Goal: Task Accomplishment & Management: Manage account settings

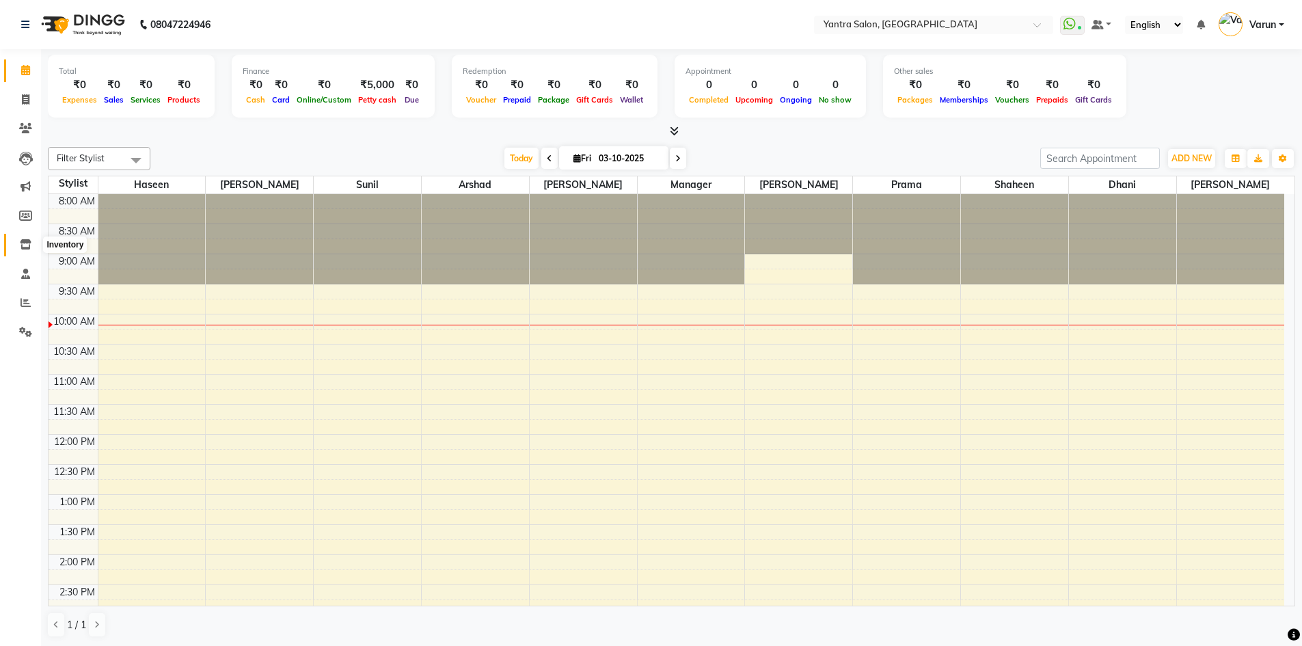
click at [26, 245] on icon at bounding box center [26, 244] width 12 height 10
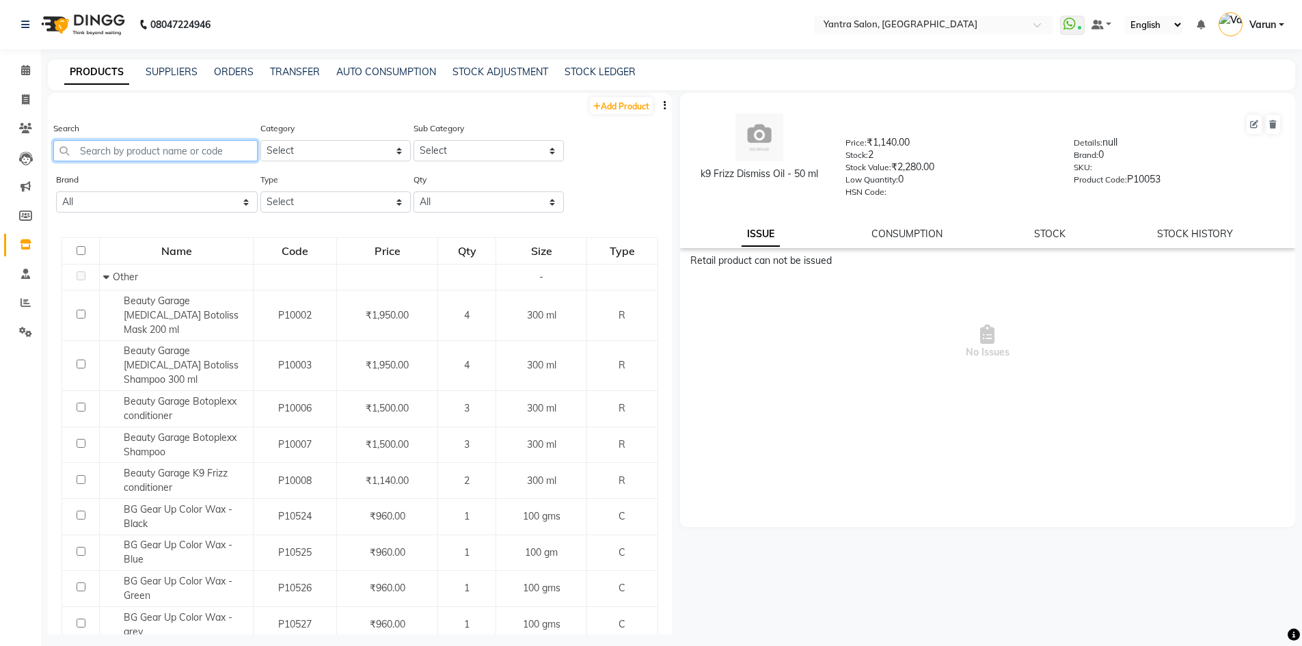
click at [96, 156] on input "text" at bounding box center [155, 150] width 204 height 21
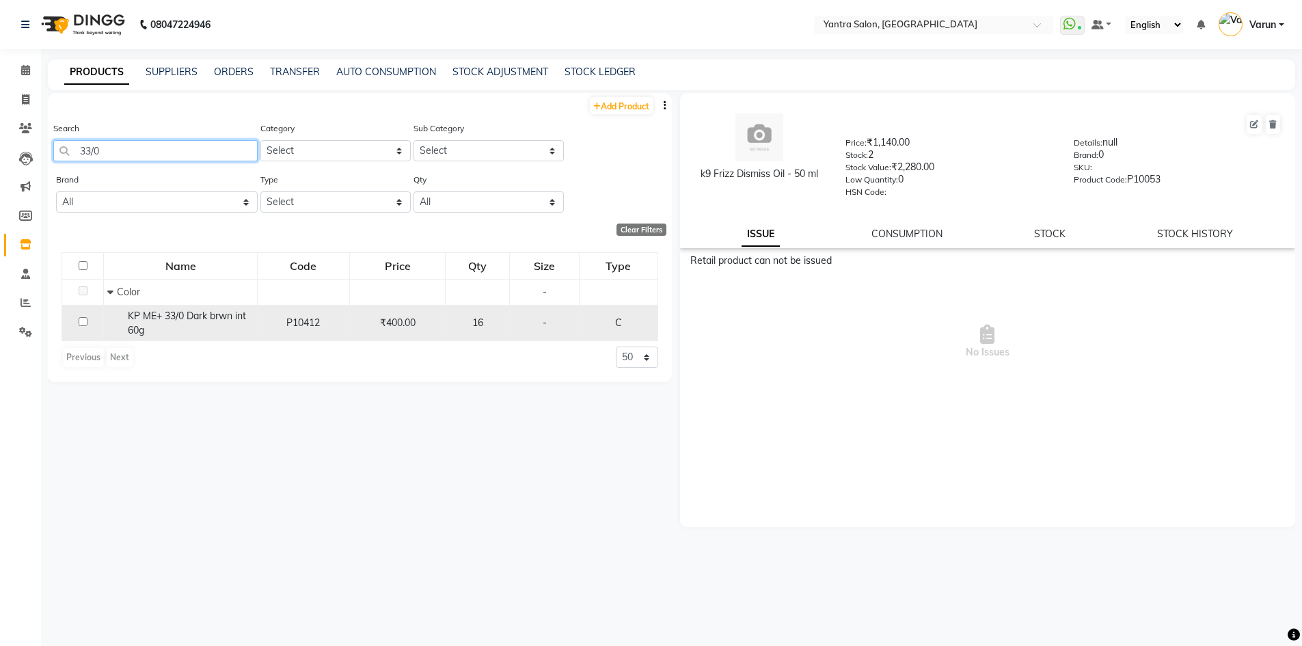
type input "33/0"
click at [133, 325] on span "KP ME+ 33/0 Dark brwn int 60g" at bounding box center [187, 323] width 118 height 27
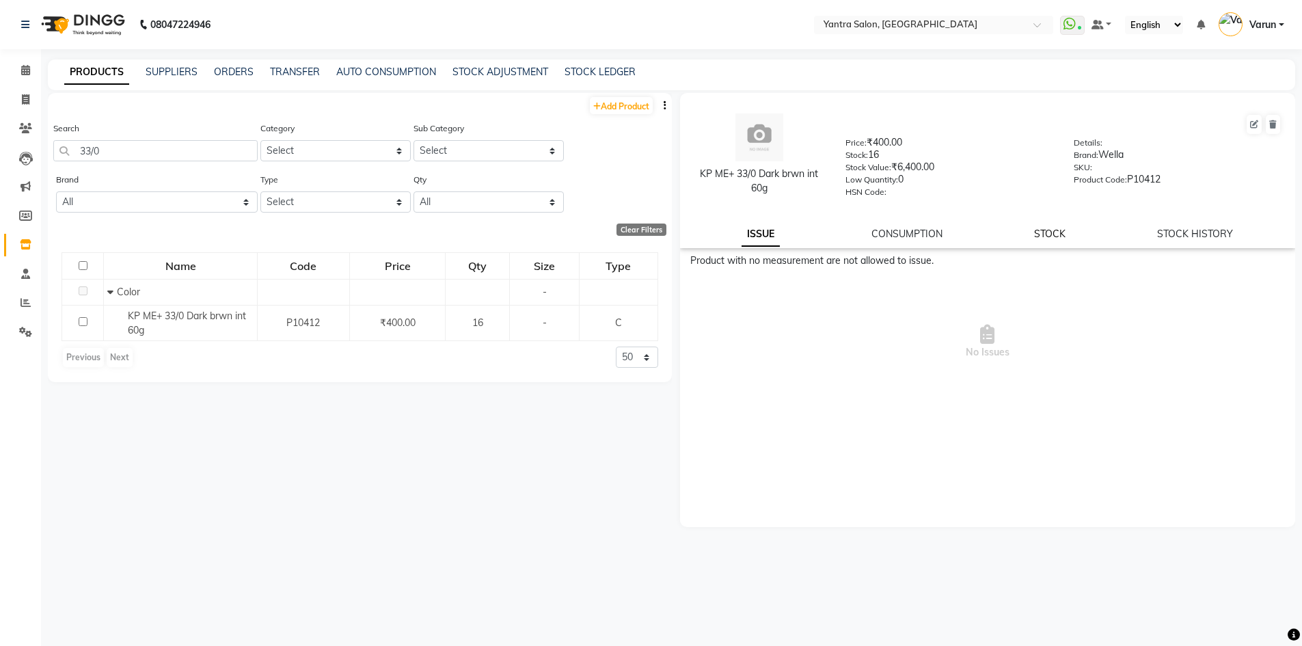
click at [1044, 238] on link "STOCK" at bounding box center [1049, 234] width 31 height 12
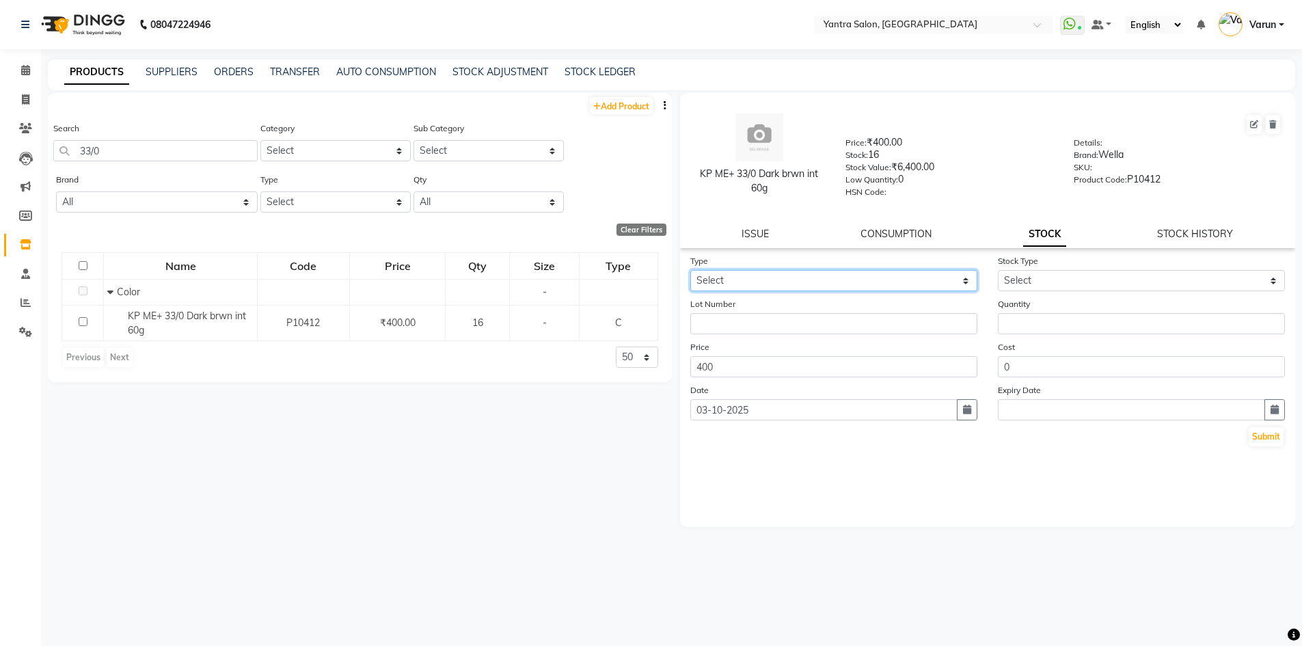
click at [762, 279] on select "Select In Out" at bounding box center [833, 280] width 287 height 21
select select "out"
click at [690, 270] on select "Select In Out" at bounding box center [833, 280] width 287 height 21
select select
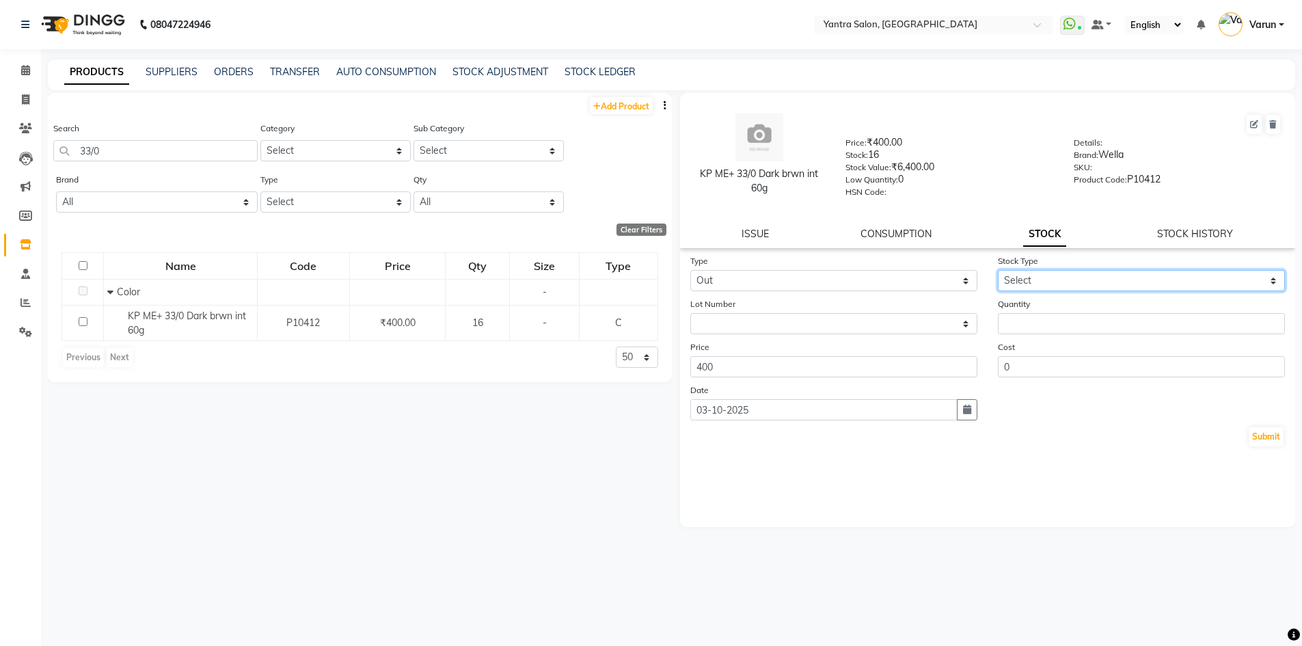
click at [1040, 285] on select "Select Internal Use Damaged Expired Adjustment Return Other" at bounding box center [1141, 280] width 287 height 21
select select "internal use"
click at [998, 270] on select "Select Internal Use Damaged Expired Adjustment Return Other" at bounding box center [1141, 280] width 287 height 21
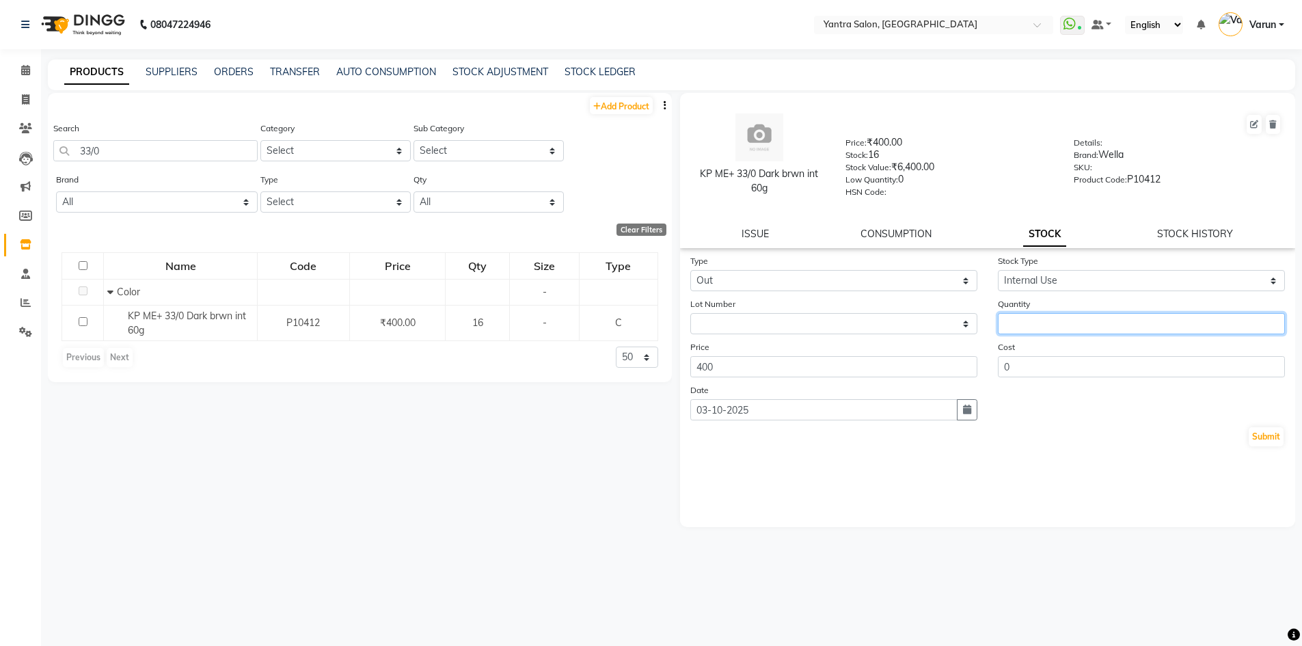
click at [1046, 321] on input "number" at bounding box center [1141, 323] width 287 height 21
type input "3"
click at [1262, 441] on button "Submit" at bounding box center [1265, 436] width 35 height 19
select select
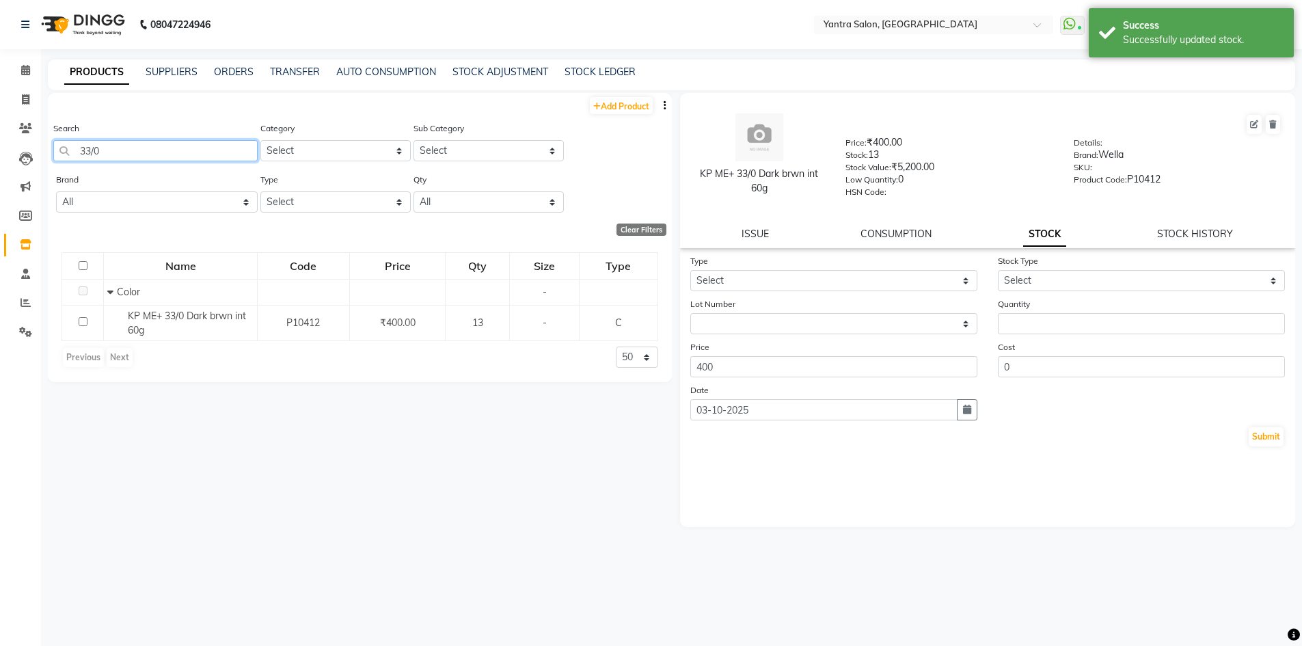
click at [105, 154] on input "33/0" at bounding box center [155, 150] width 204 height 21
type input "3"
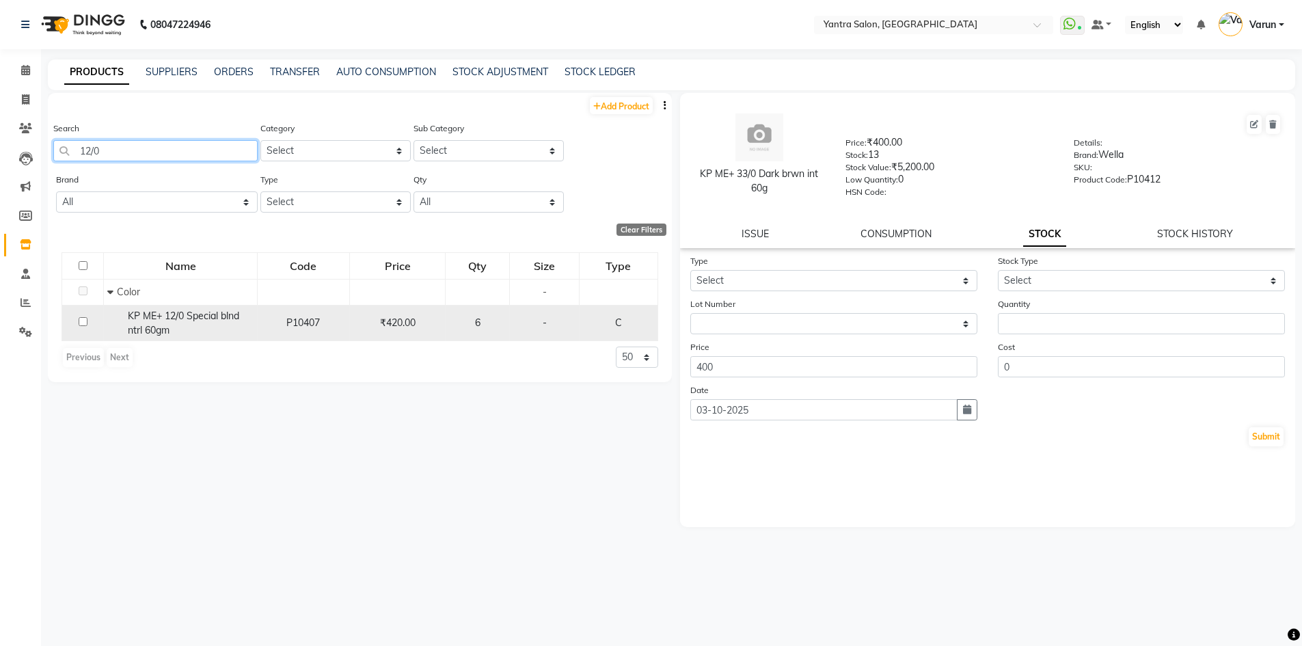
type input "12/0"
click at [135, 310] on span "KP ME+ 12/0 Special blnd ntrl 60gm" at bounding box center [183, 323] width 111 height 27
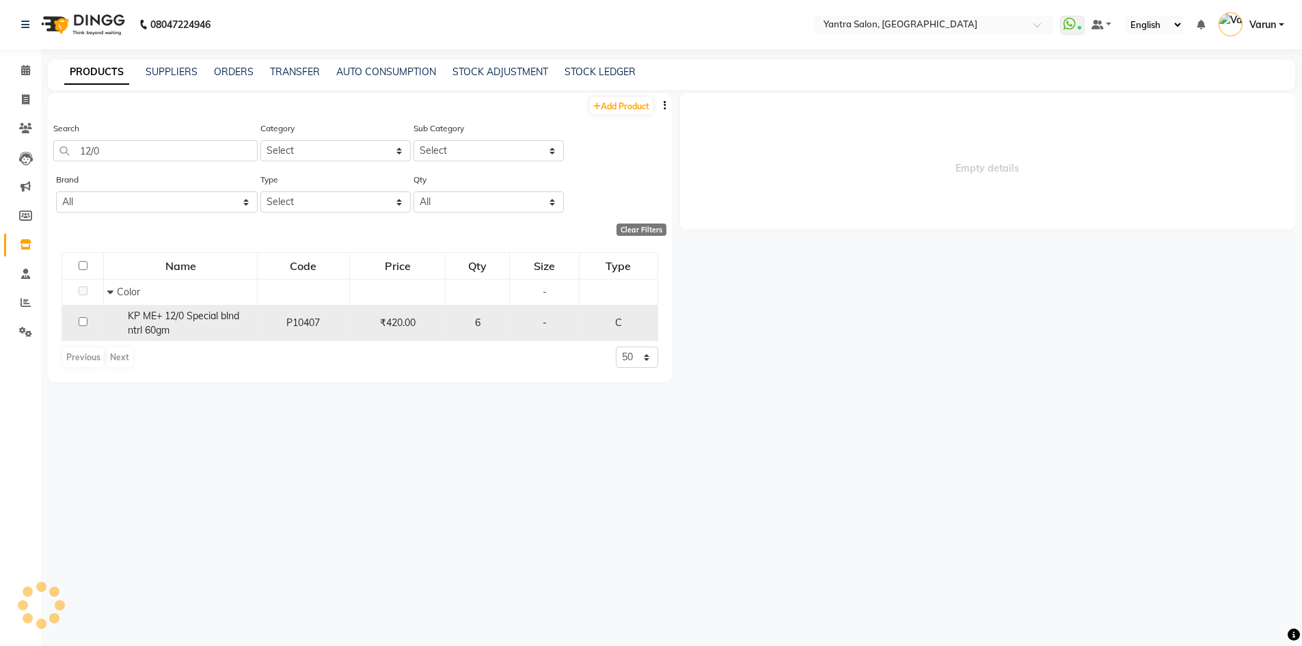
select select
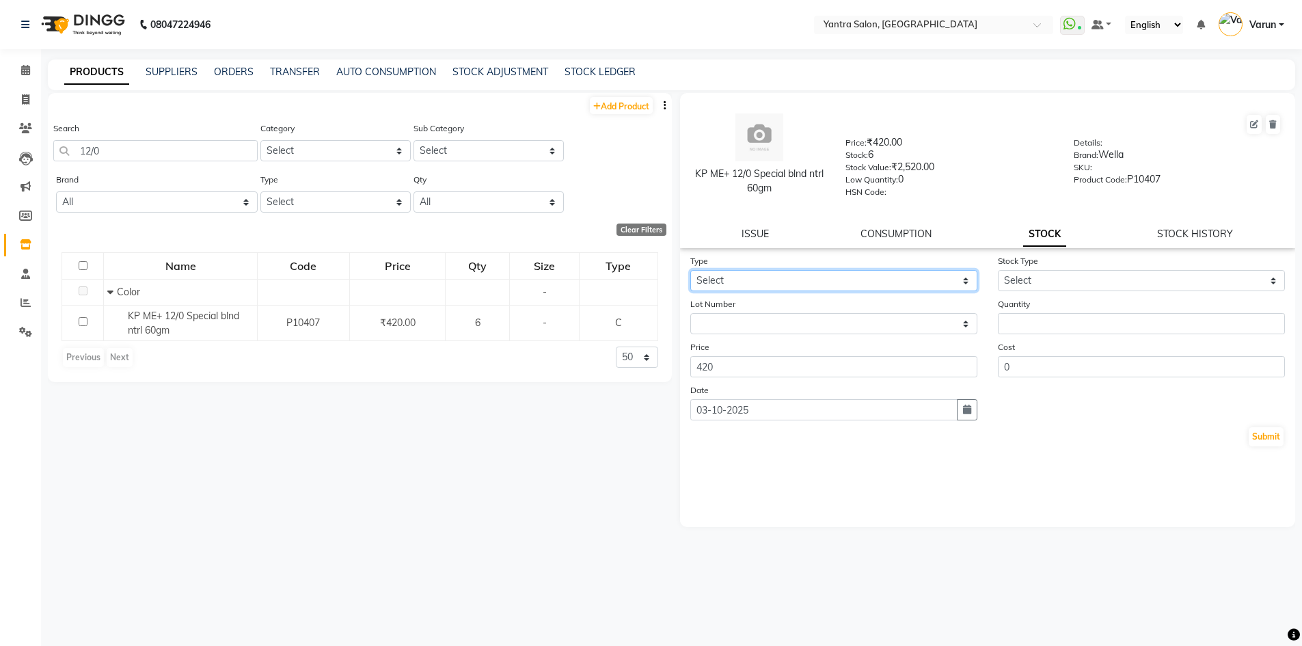
click at [787, 277] on select "Select In Out" at bounding box center [833, 280] width 287 height 21
select select "out"
click at [690, 270] on select "Select In Out" at bounding box center [833, 280] width 287 height 21
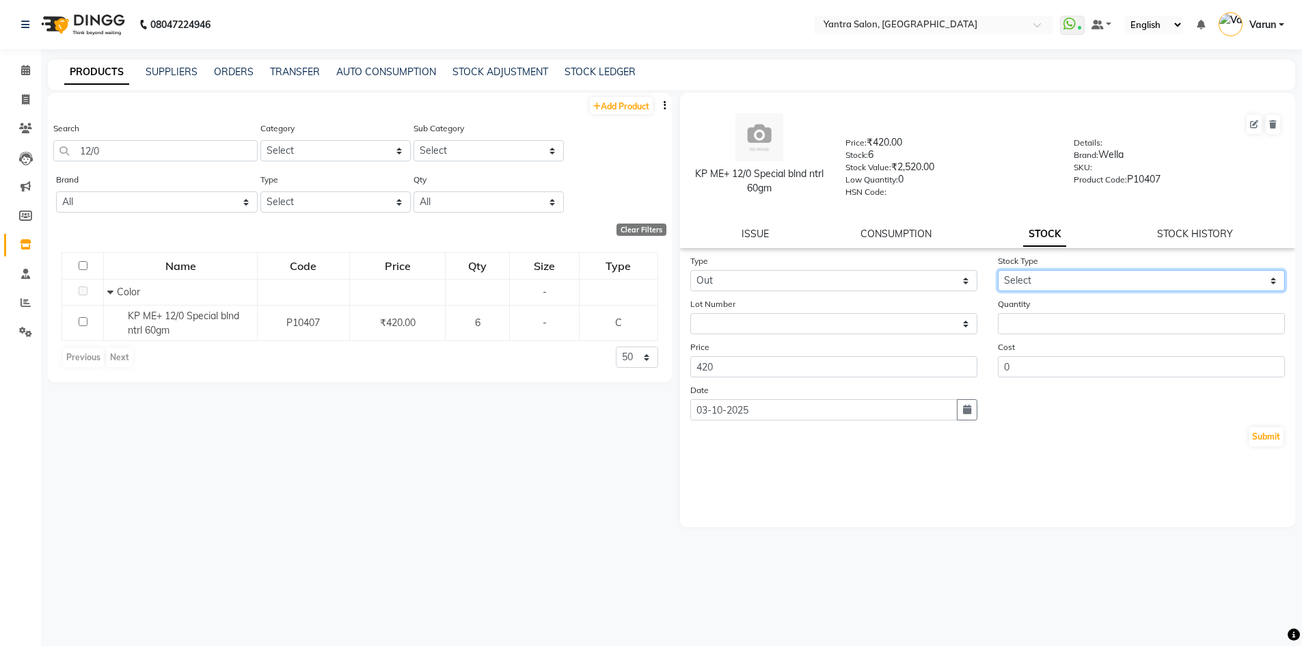
click at [1047, 279] on select "Select Internal Use Damaged Expired Adjustment Return Other" at bounding box center [1141, 280] width 287 height 21
select select "internal use"
click at [998, 270] on select "Select Internal Use Damaged Expired Adjustment Return Other" at bounding box center [1141, 280] width 287 height 21
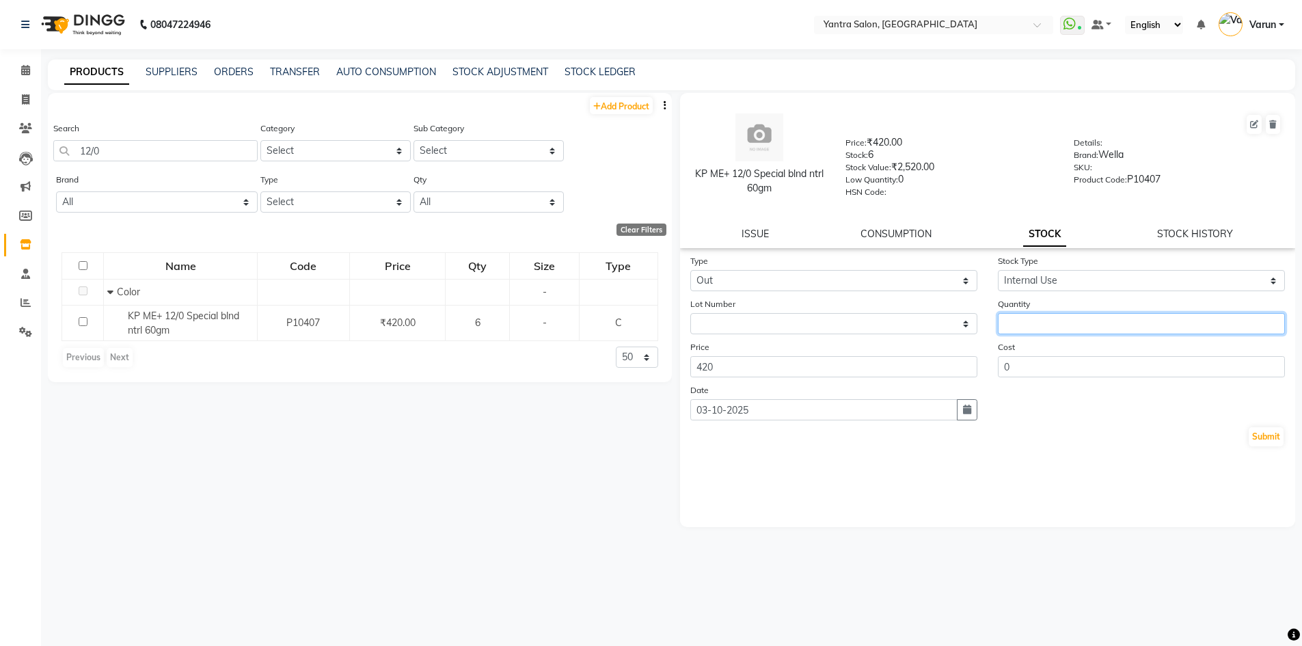
click at [1042, 316] on input "number" at bounding box center [1141, 323] width 287 height 21
type input "1"
click at [1253, 433] on button "Submit" at bounding box center [1265, 436] width 35 height 19
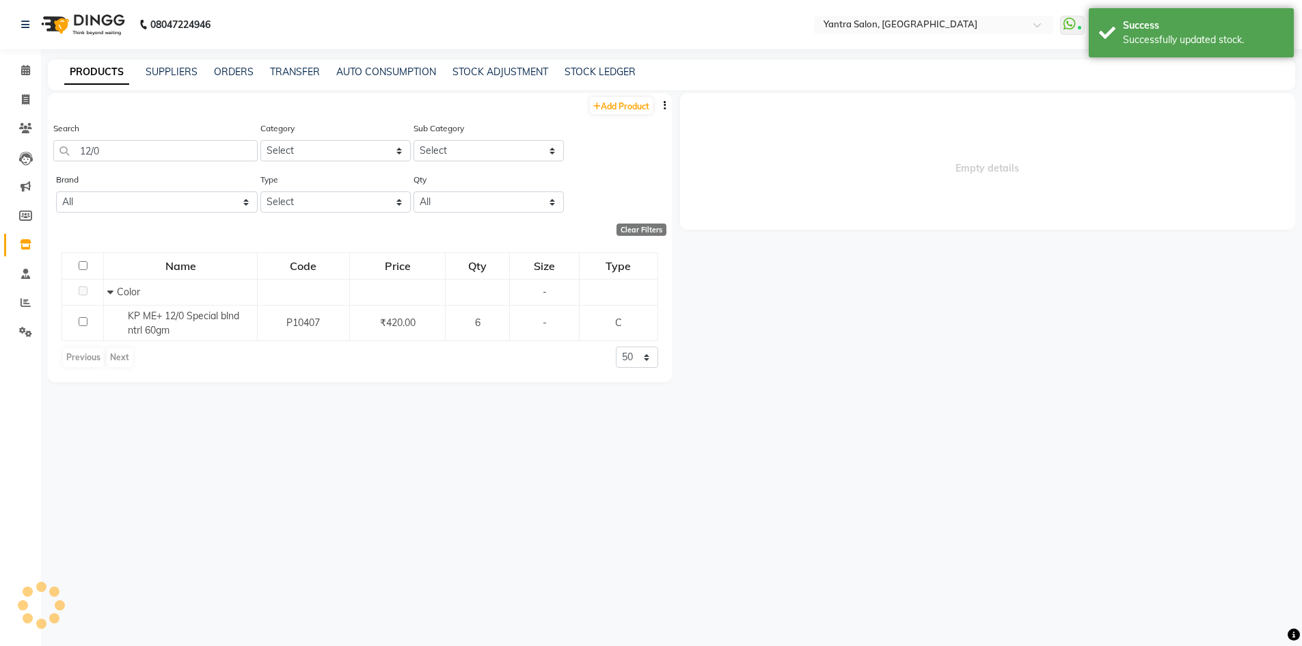
select select
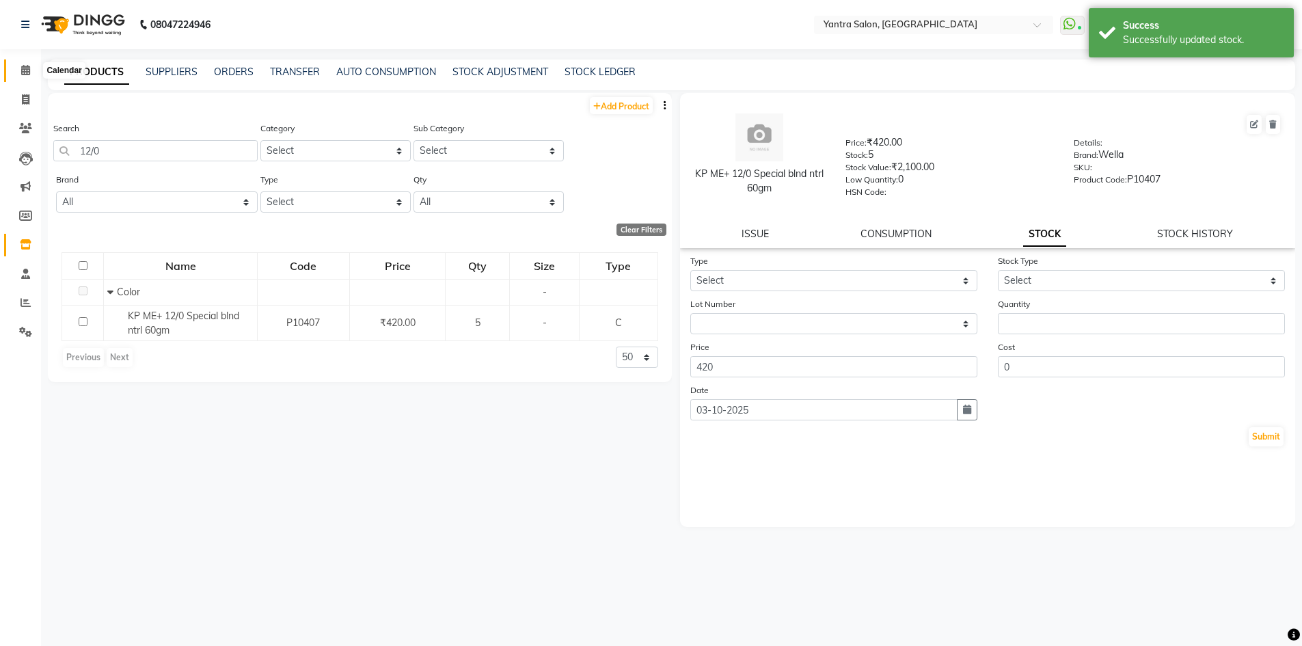
click at [25, 72] on icon at bounding box center [25, 70] width 9 height 10
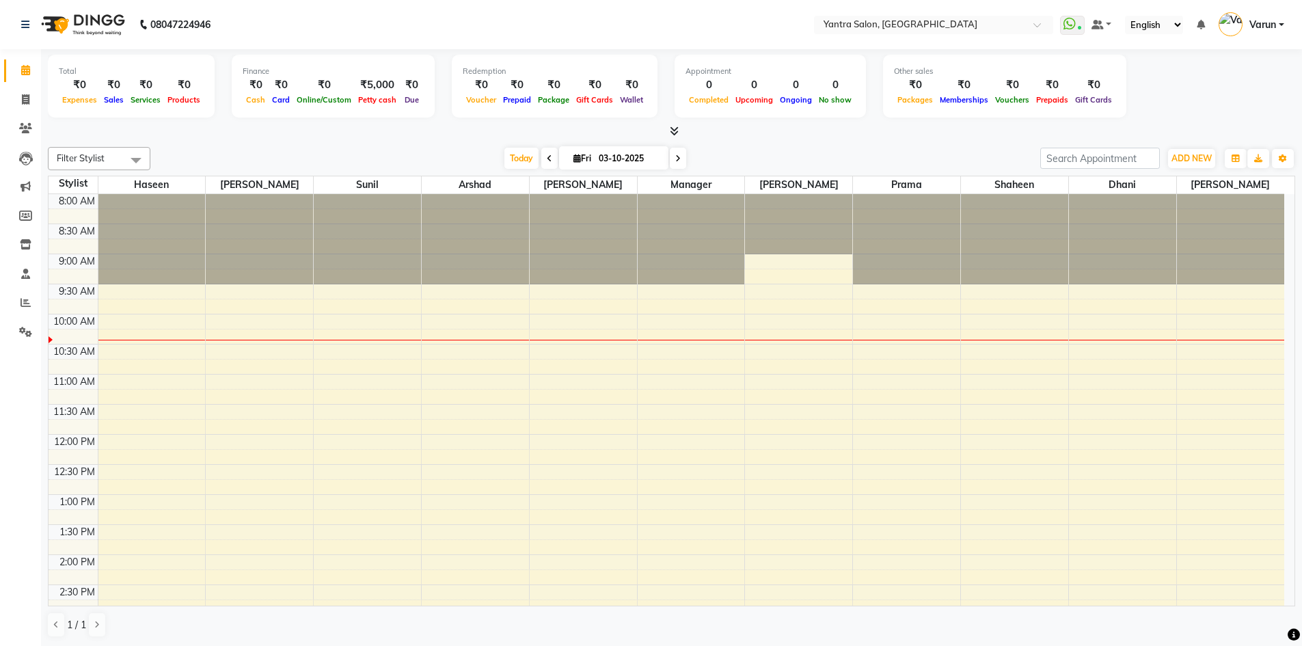
click at [47, 77] on div "Total ₹0 Expenses ₹0 Sales ₹0 Services ₹0 Products Finance ₹0 Cash ₹0 Card ₹0 O…" at bounding box center [671, 347] width 1261 height 597
click at [22, 99] on icon at bounding box center [26, 99] width 8 height 10
select select "service"
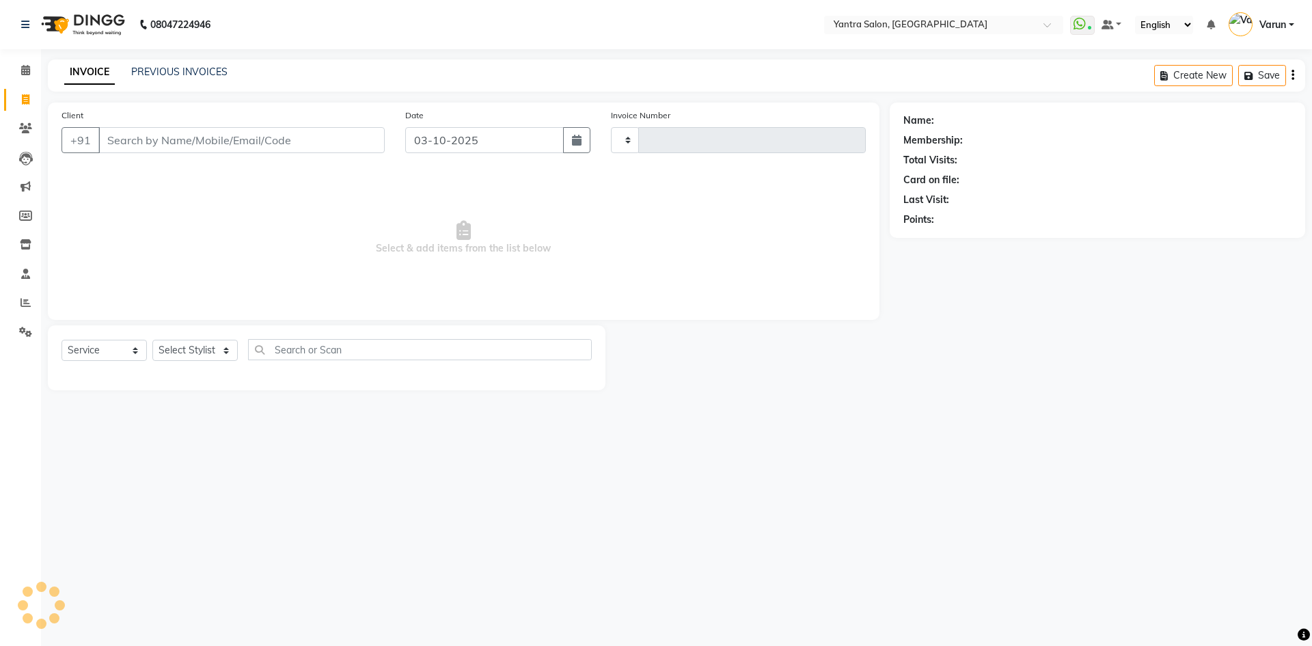
type input "2852"
select select "6253"
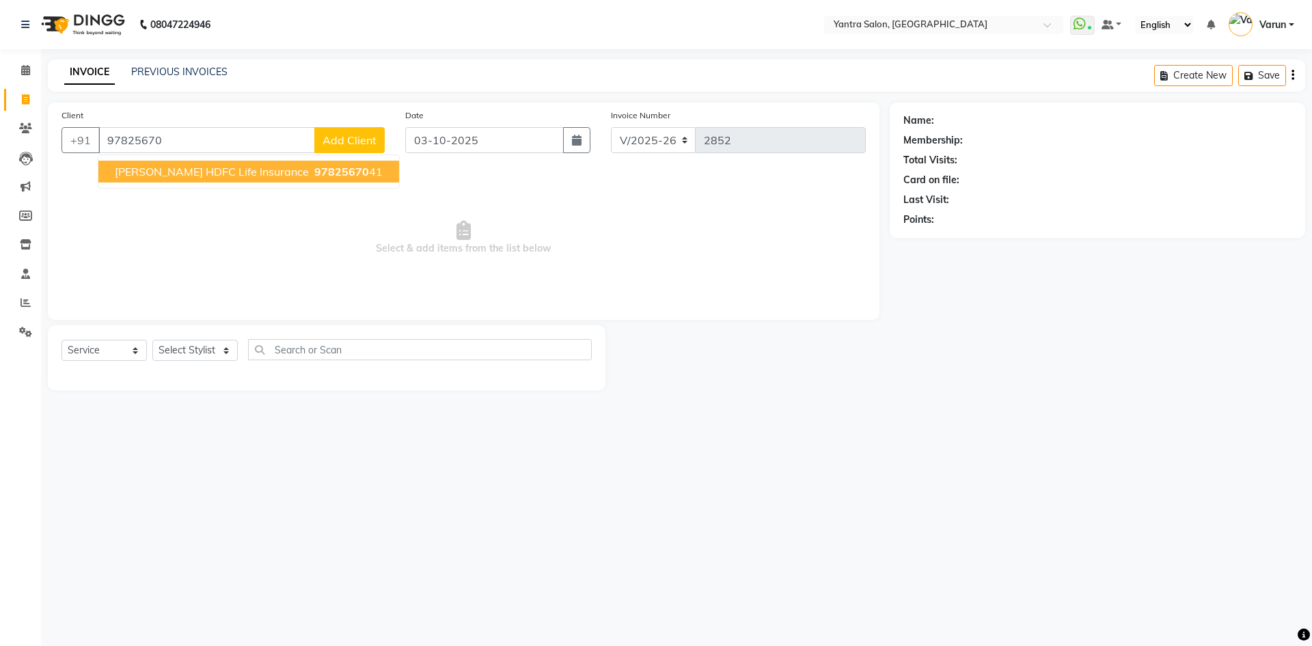
click at [155, 173] on span "[PERSON_NAME] HDFC Life Insurance" at bounding box center [212, 172] width 194 height 14
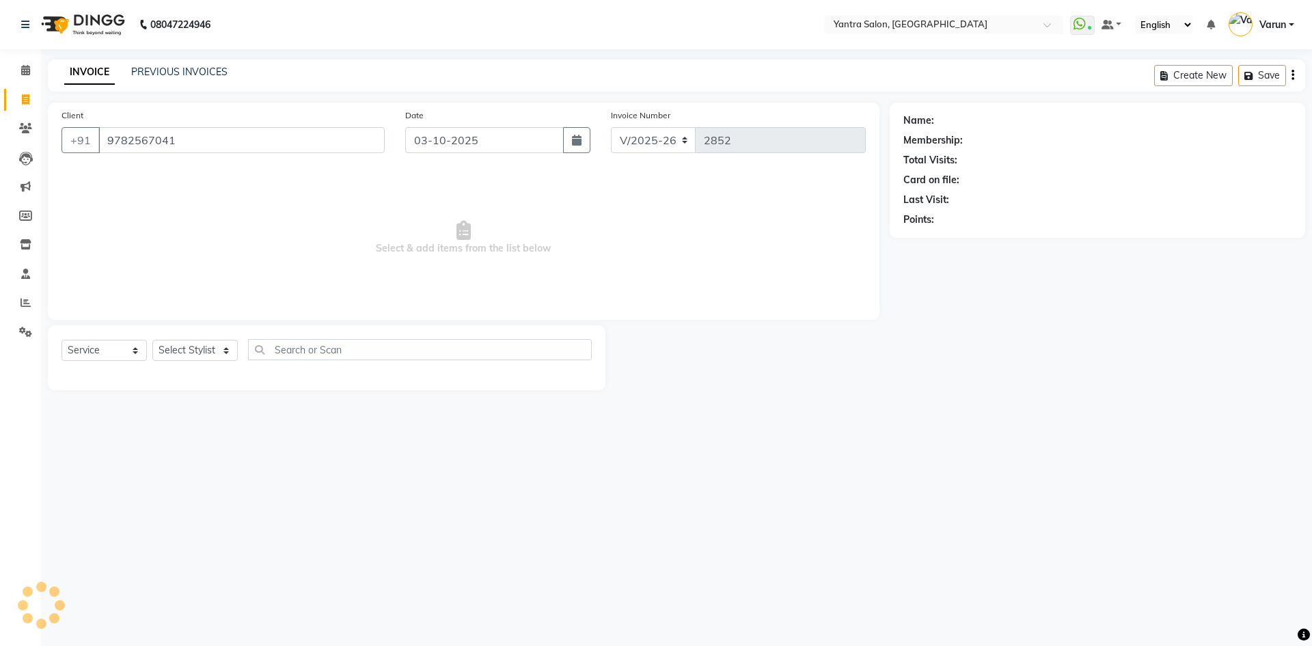
type input "9782567041"
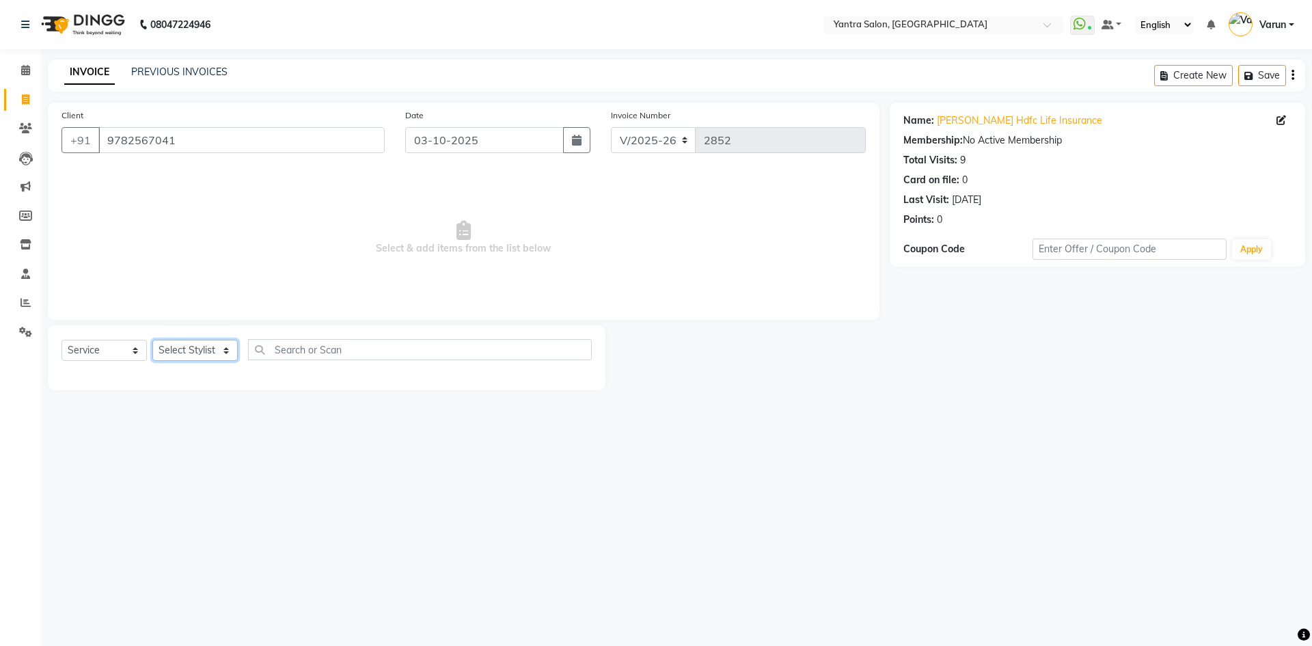
click at [189, 351] on select "Select Stylist admin [PERSON_NAME] Dhani Haseen [PERSON_NAME] Manager [PERSON_N…" at bounding box center [194, 350] width 85 height 21
select select "75926"
click at [152, 340] on select "Select Stylist admin [PERSON_NAME] Dhani Haseen [PERSON_NAME] Manager [PERSON_N…" at bounding box center [194, 350] width 85 height 21
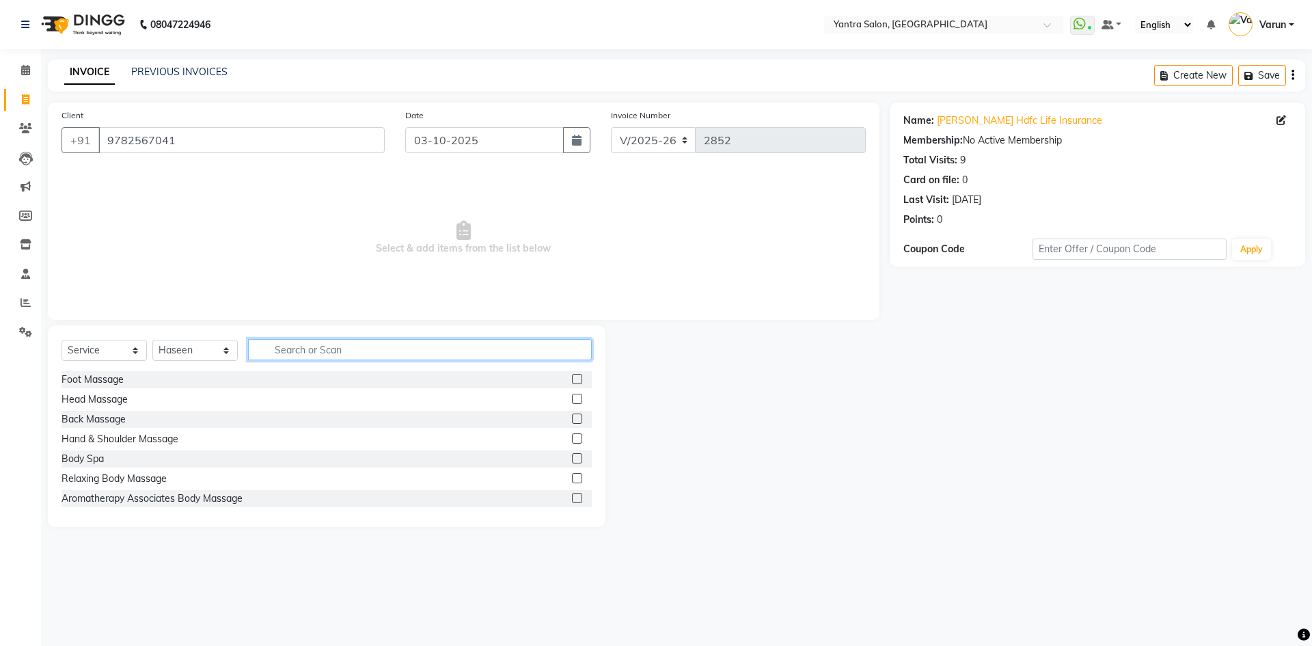
click at [273, 344] on input "text" at bounding box center [420, 349] width 344 height 21
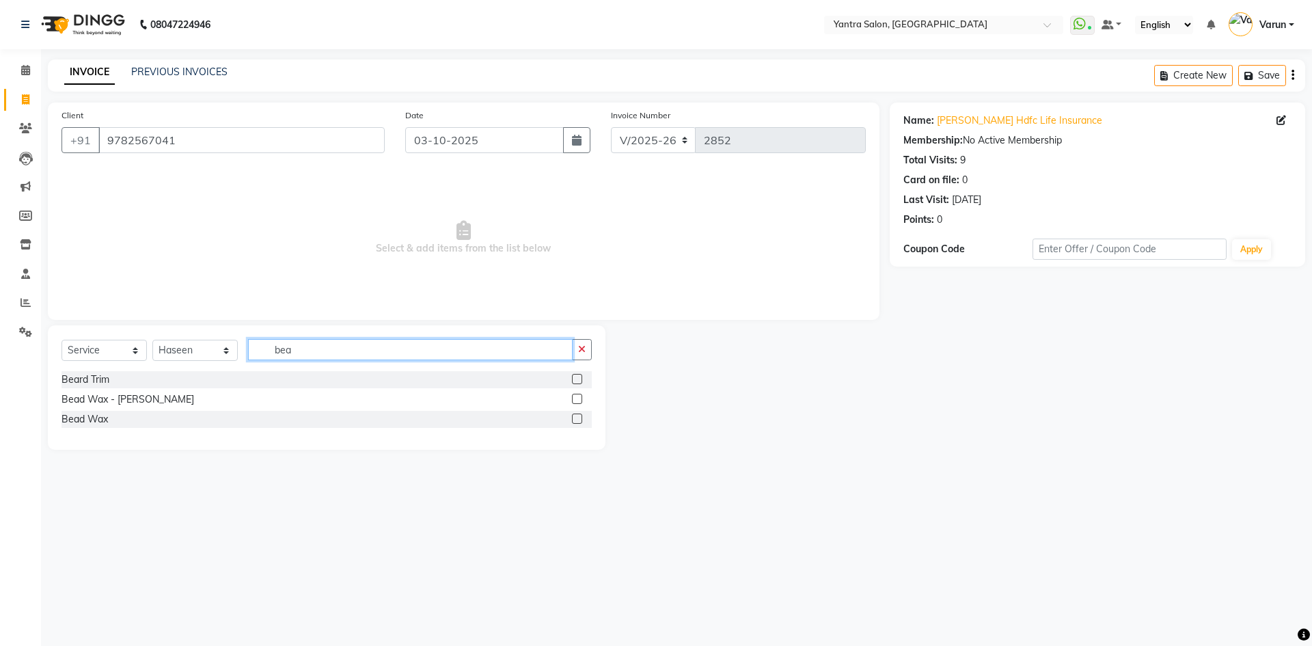
type input "bea"
click at [576, 380] on label at bounding box center [577, 379] width 10 height 10
click at [576, 380] on input "checkbox" at bounding box center [576, 379] width 9 height 9
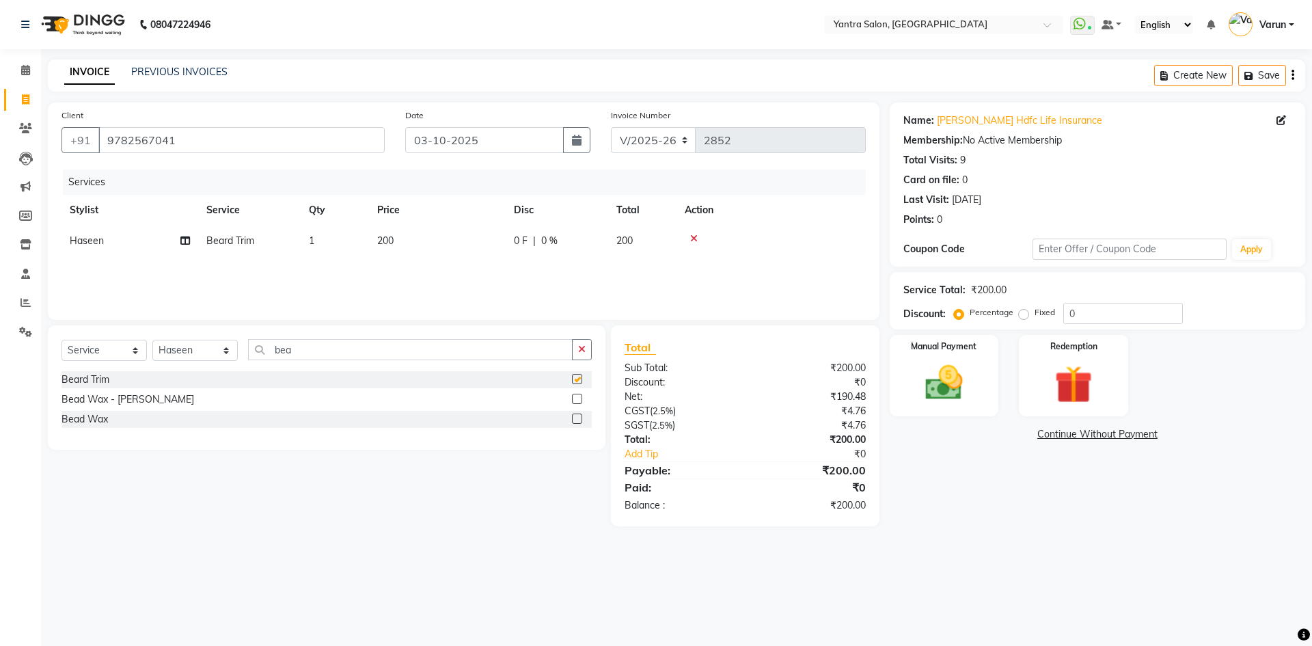
checkbox input "false"
click at [1035, 315] on label "Fixed" at bounding box center [1045, 312] width 21 height 12
click at [1022, 315] on input "Fixed" at bounding box center [1027, 313] width 10 height 10
radio input "true"
click at [1064, 316] on input "0" at bounding box center [1123, 313] width 120 height 21
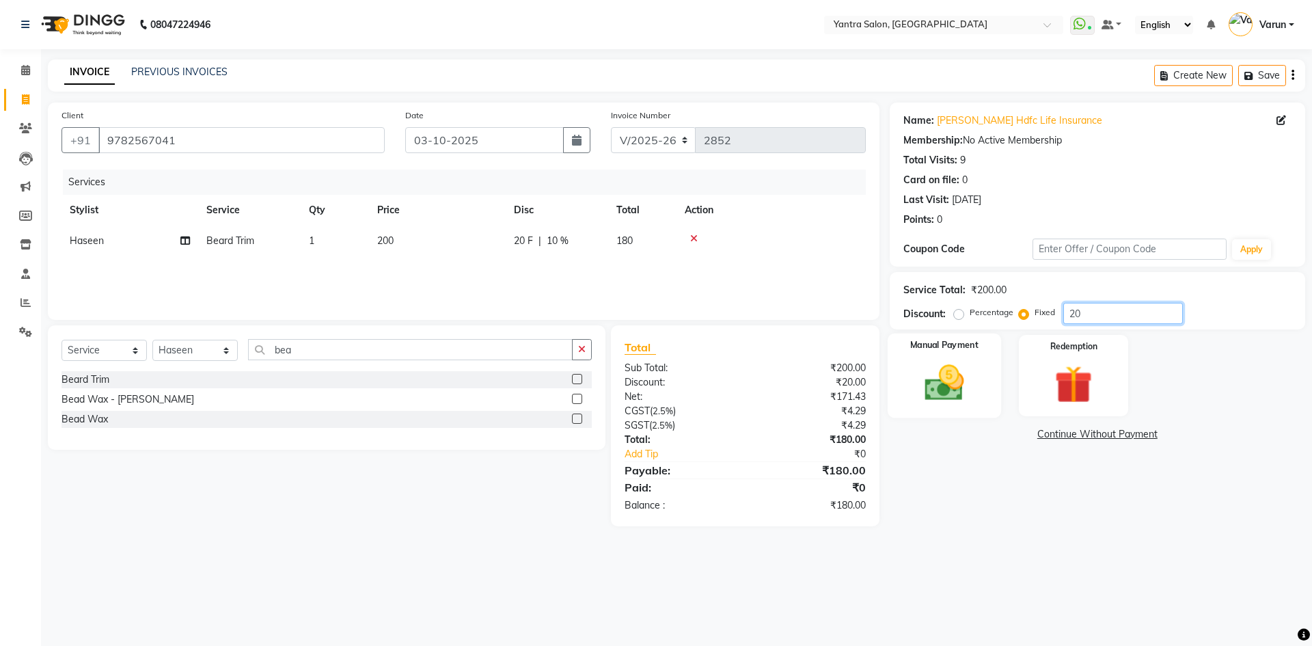
type input "20"
click at [945, 388] on img at bounding box center [944, 382] width 64 height 45
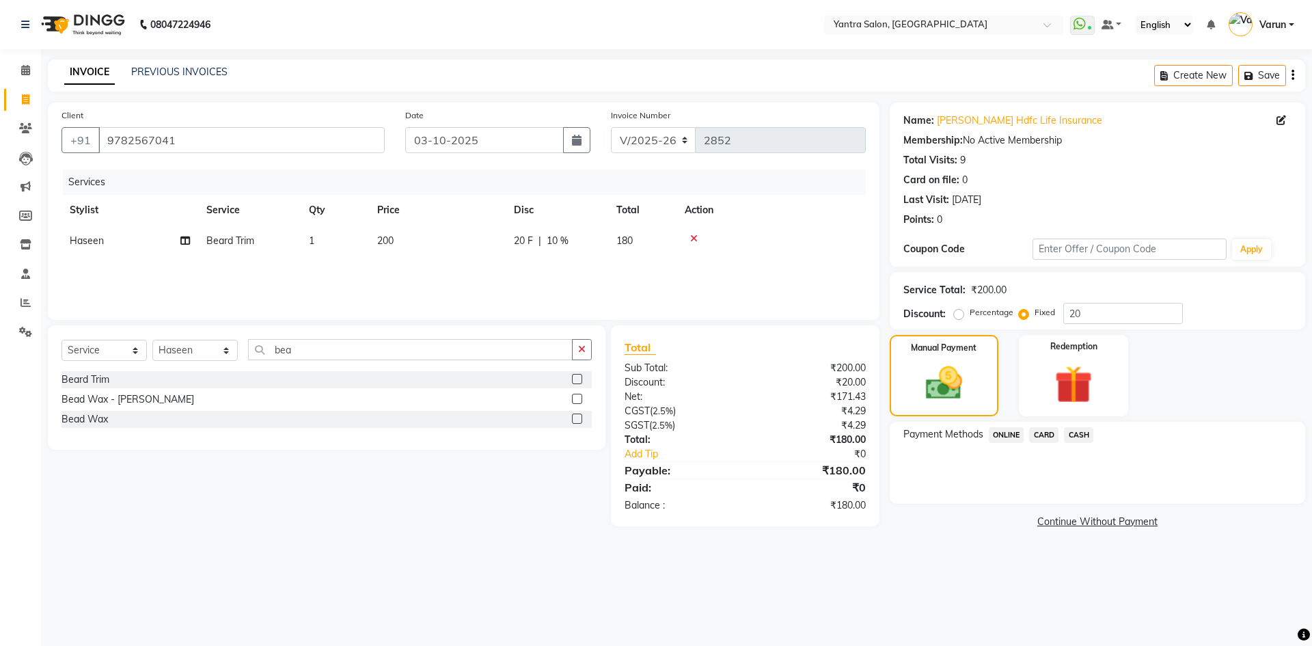
click at [1009, 434] on span "ONLINE" at bounding box center [1007, 435] width 36 height 16
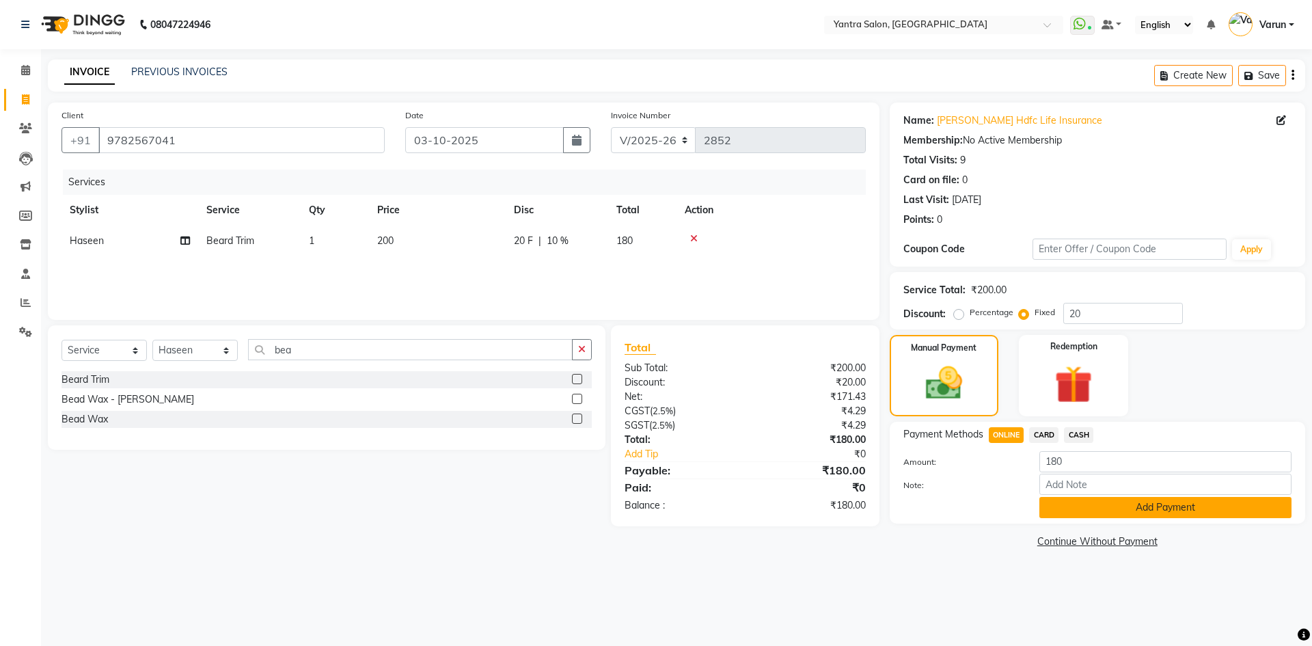
click at [1104, 507] on button "Add Payment" at bounding box center [1165, 507] width 252 height 21
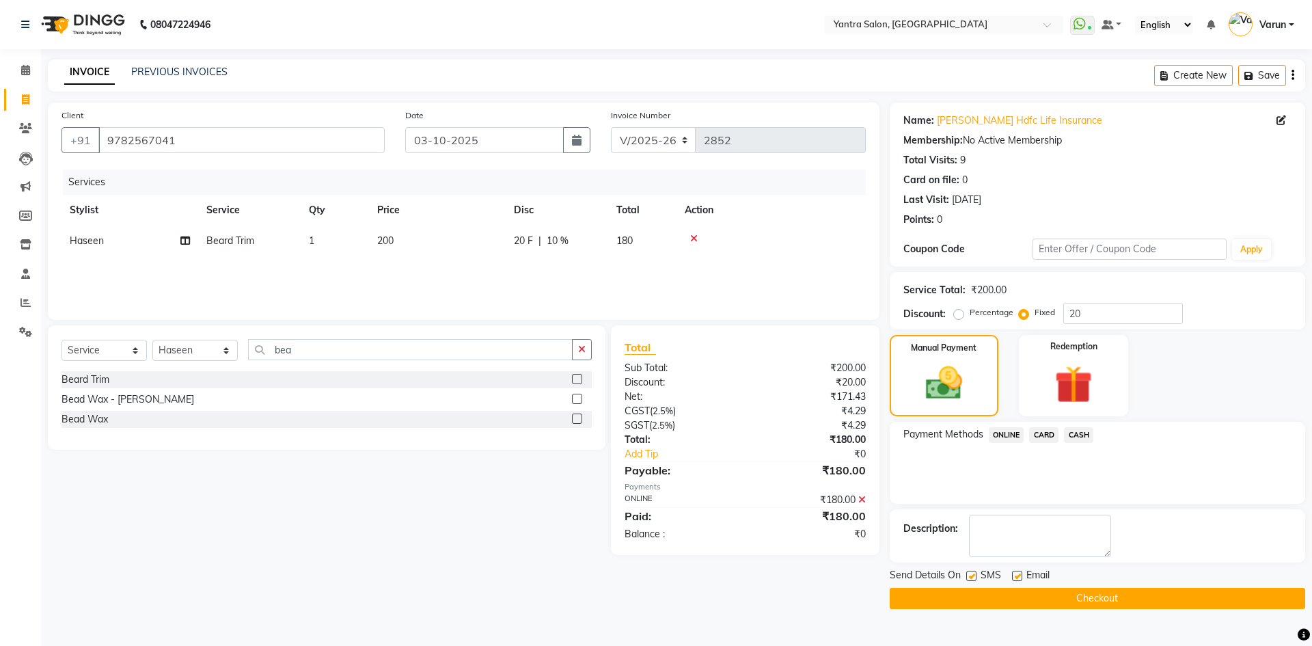
click at [1087, 594] on button "Checkout" at bounding box center [1097, 598] width 415 height 21
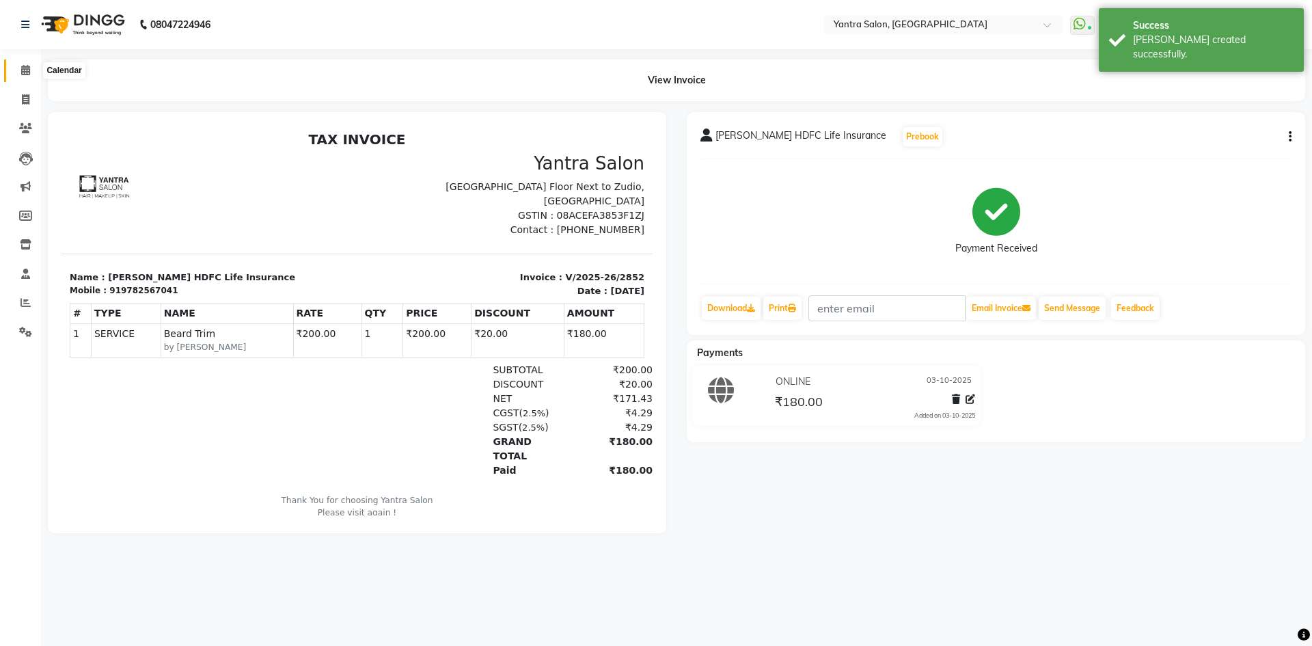
click at [25, 68] on icon at bounding box center [25, 70] width 9 height 10
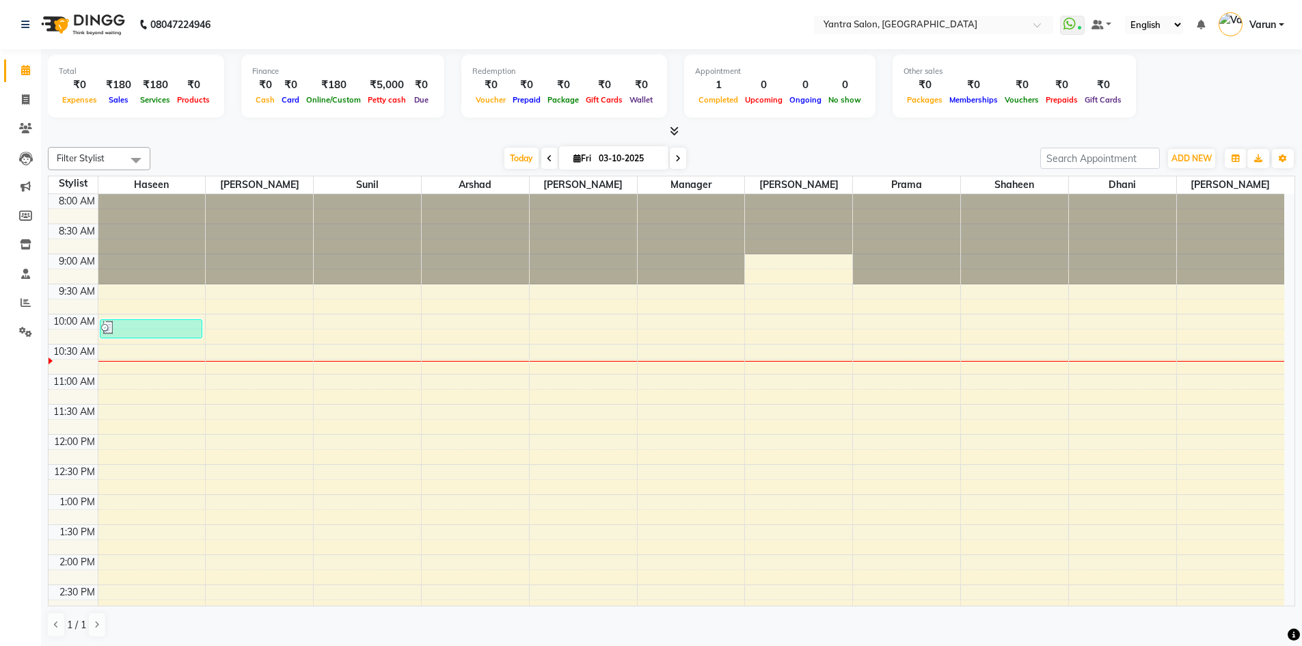
drag, startPoint x: 805, startPoint y: 241, endPoint x: 719, endPoint y: 215, distance: 89.9
click at [769, 238] on div at bounding box center [798, 224] width 107 height 60
click at [22, 242] on icon at bounding box center [26, 244] width 12 height 10
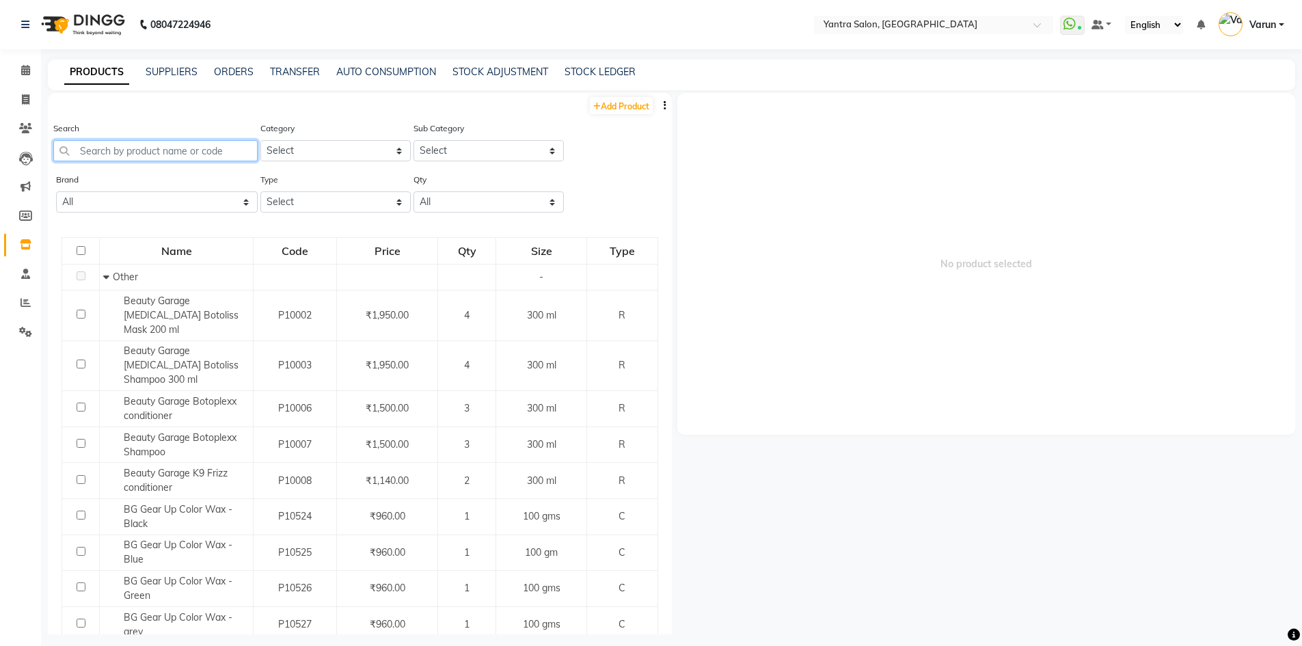
click at [90, 158] on input "text" at bounding box center [155, 150] width 204 height 21
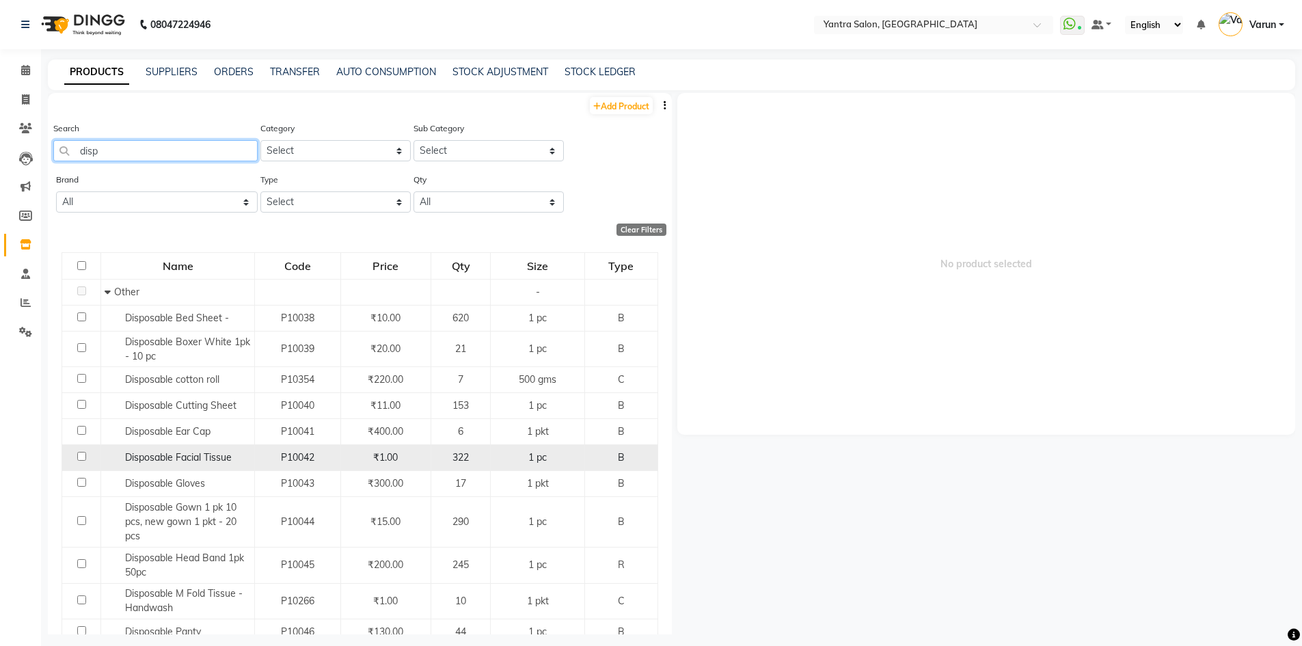
type input "disp"
click at [188, 462] on span "Disposable Facial Tissue" at bounding box center [178, 457] width 107 height 12
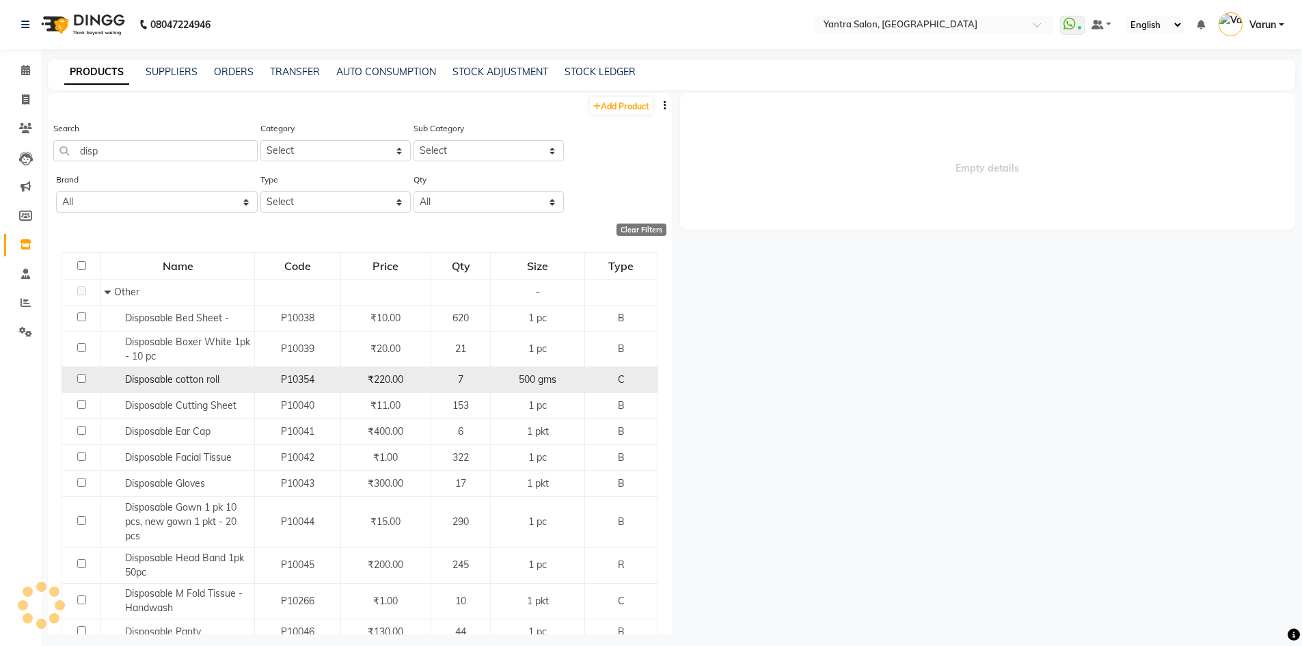
select select
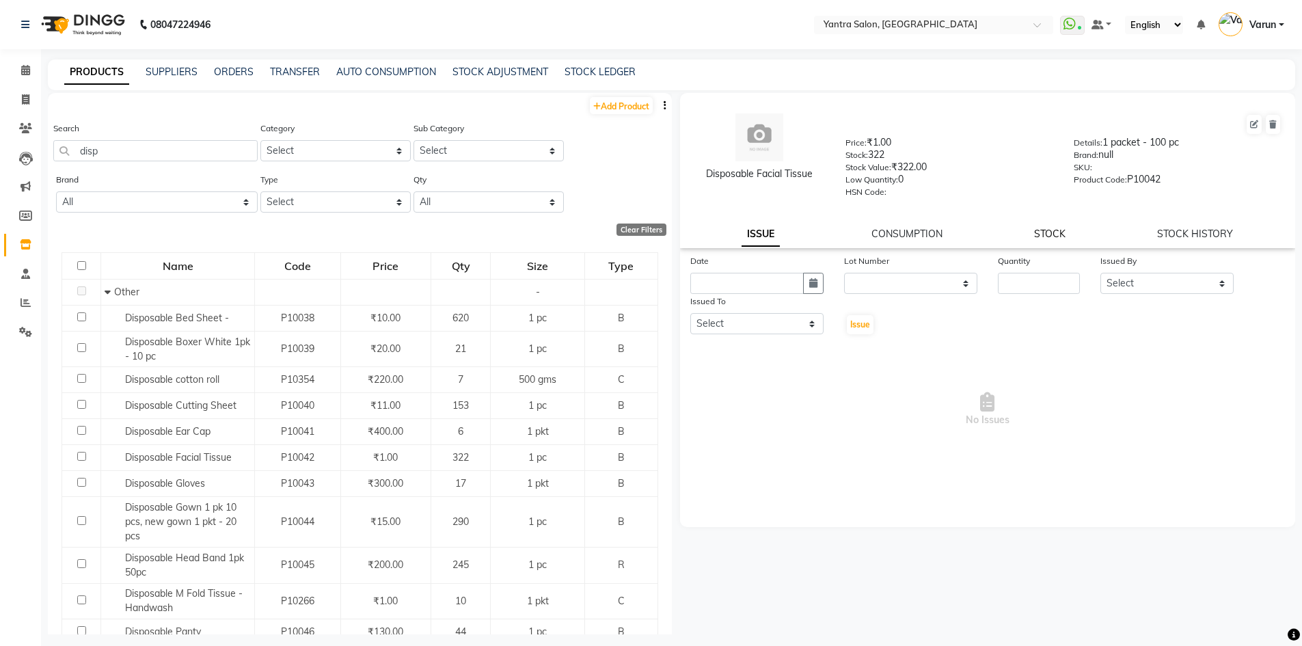
click at [1050, 233] on link "STOCK" at bounding box center [1049, 234] width 31 height 12
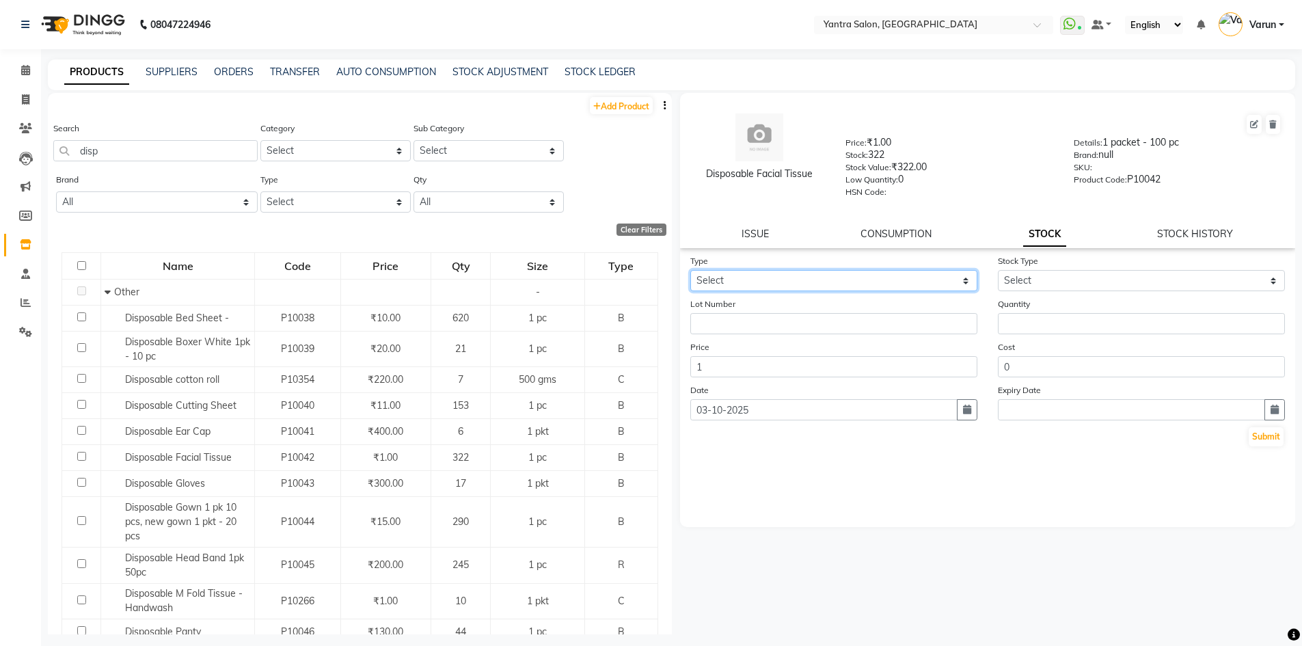
click at [784, 279] on select "Select In Out" at bounding box center [833, 280] width 287 height 21
select select "out"
click at [690, 270] on select "Select In Out" at bounding box center [833, 280] width 287 height 21
select select
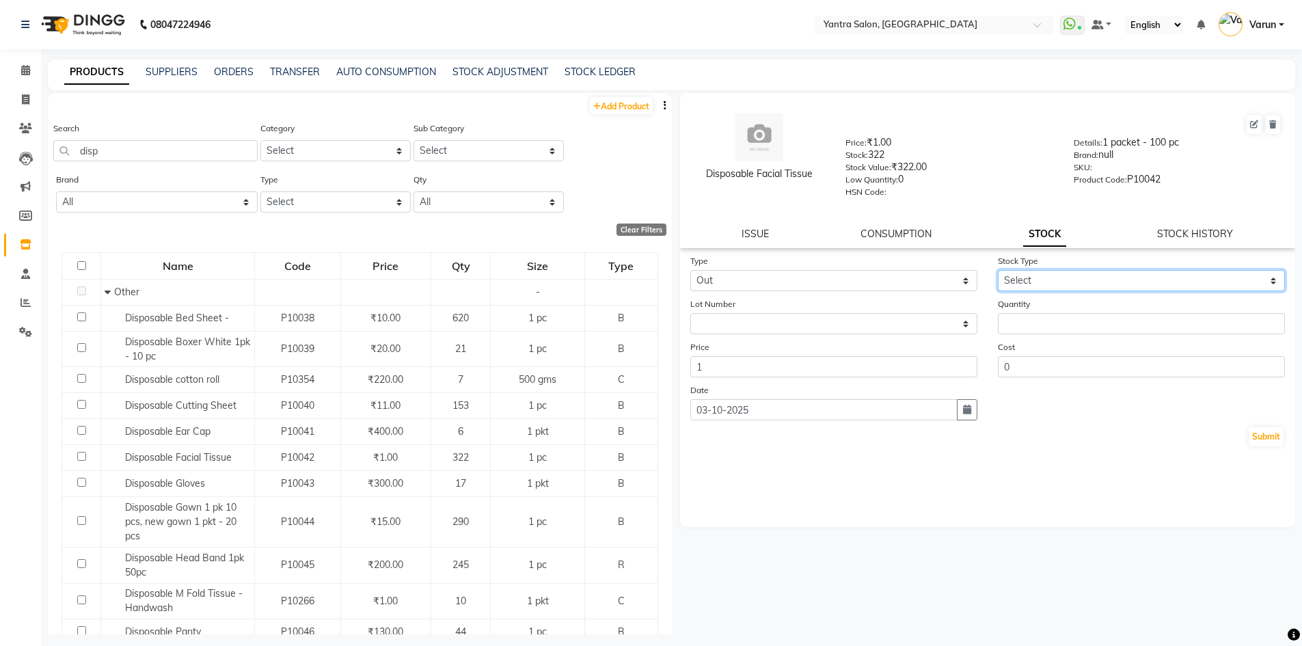
click at [1054, 271] on select "Select Internal Use Damaged Expired Adjustment Return Other" at bounding box center [1141, 280] width 287 height 21
select select "internal use"
click at [998, 270] on select "Select Internal Use Damaged Expired Adjustment Return Other" at bounding box center [1141, 280] width 287 height 21
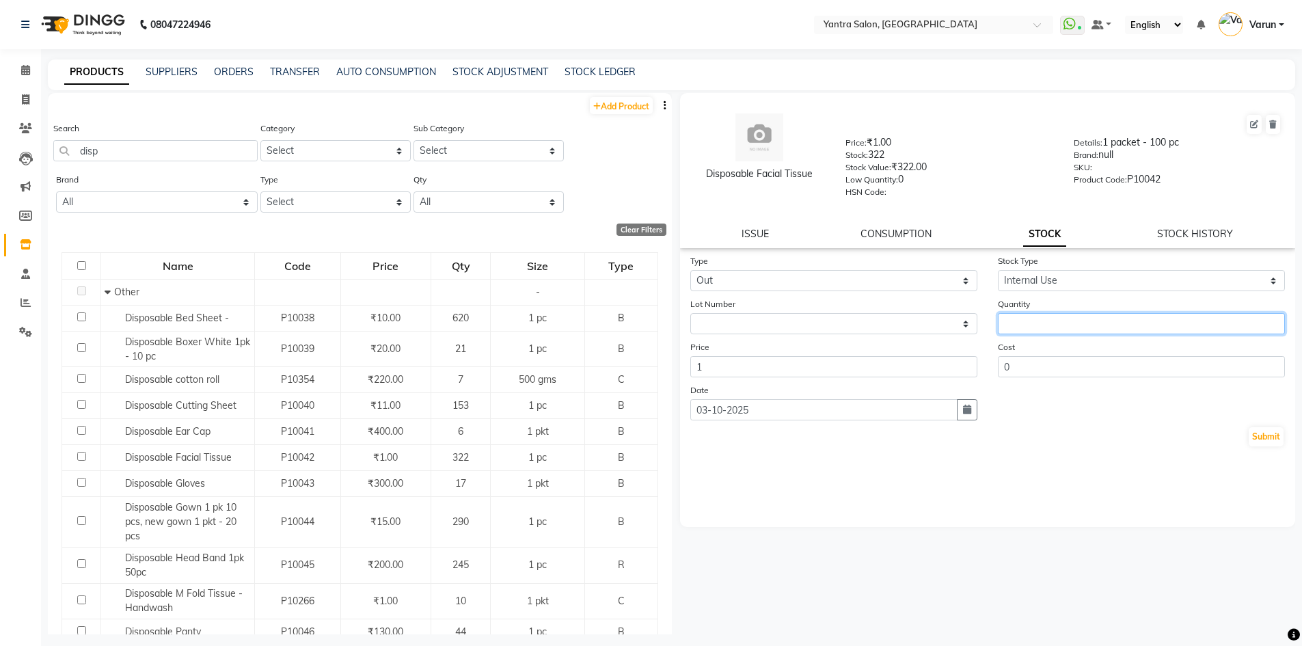
click at [1046, 317] on input "number" at bounding box center [1141, 323] width 287 height 21
type input "20"
click at [1255, 437] on button "Submit" at bounding box center [1265, 436] width 35 height 19
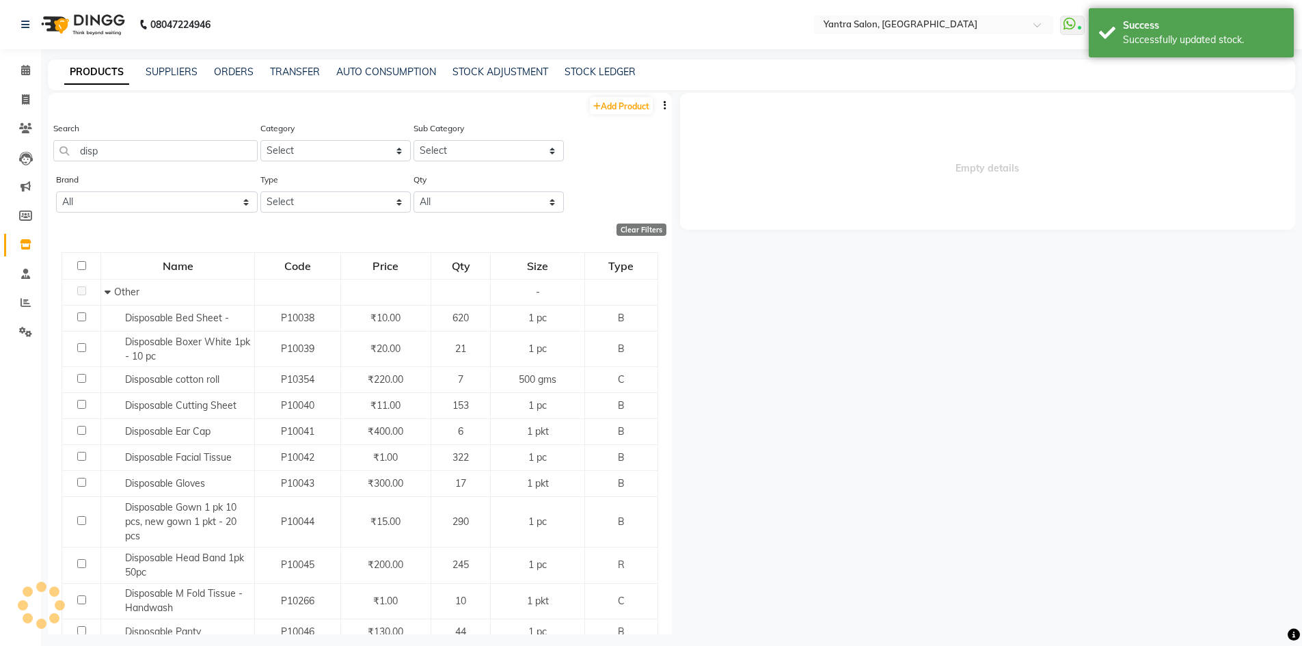
select select
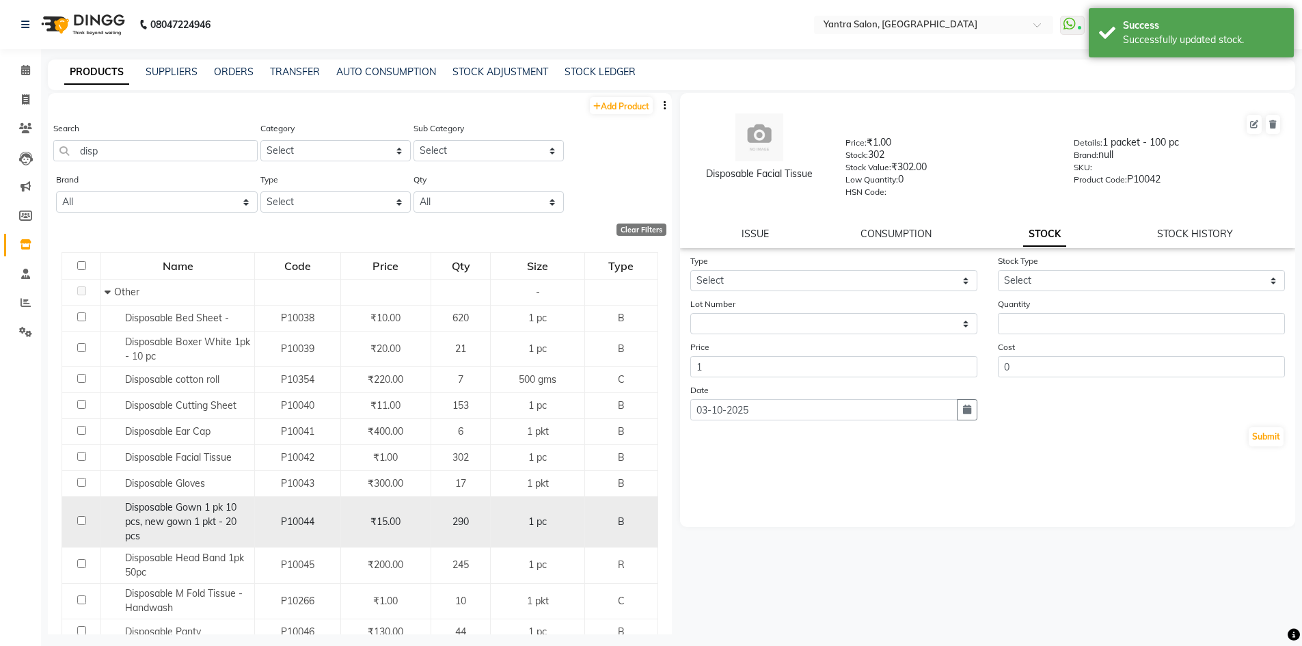
click at [210, 504] on span "Disposable Gown 1 pk 10 pcs, new gown 1 pkt - 20 pcs" at bounding box center [180, 521] width 111 height 41
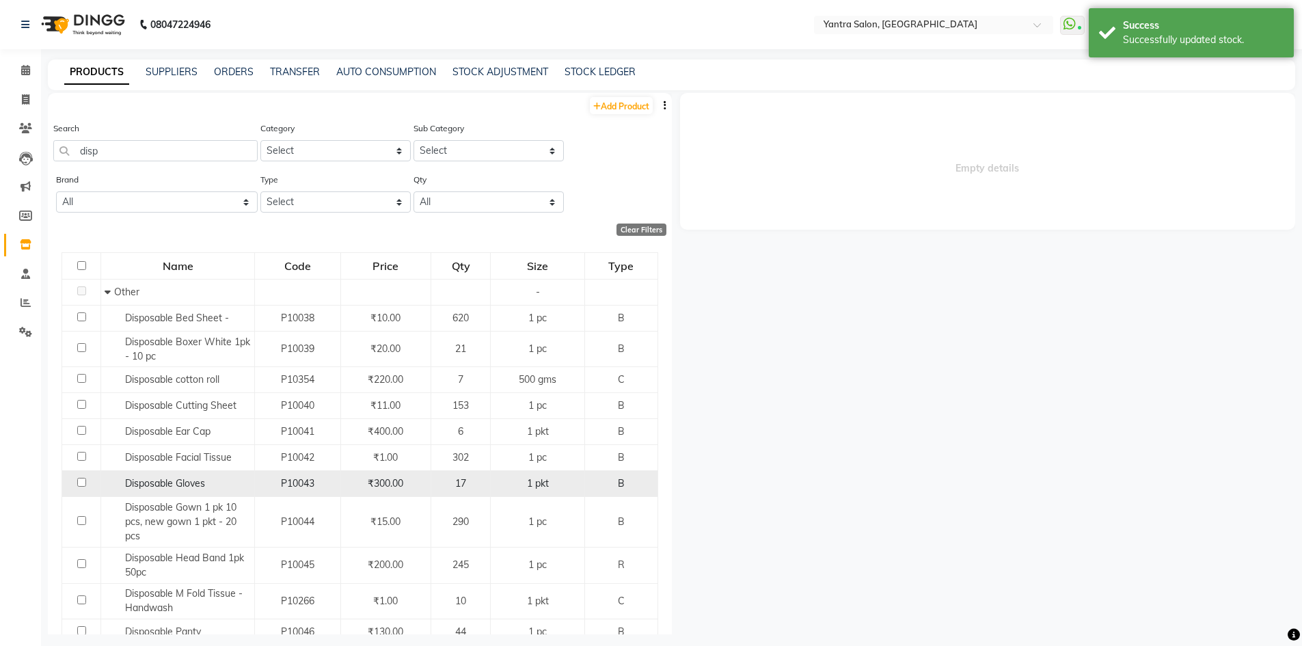
select select
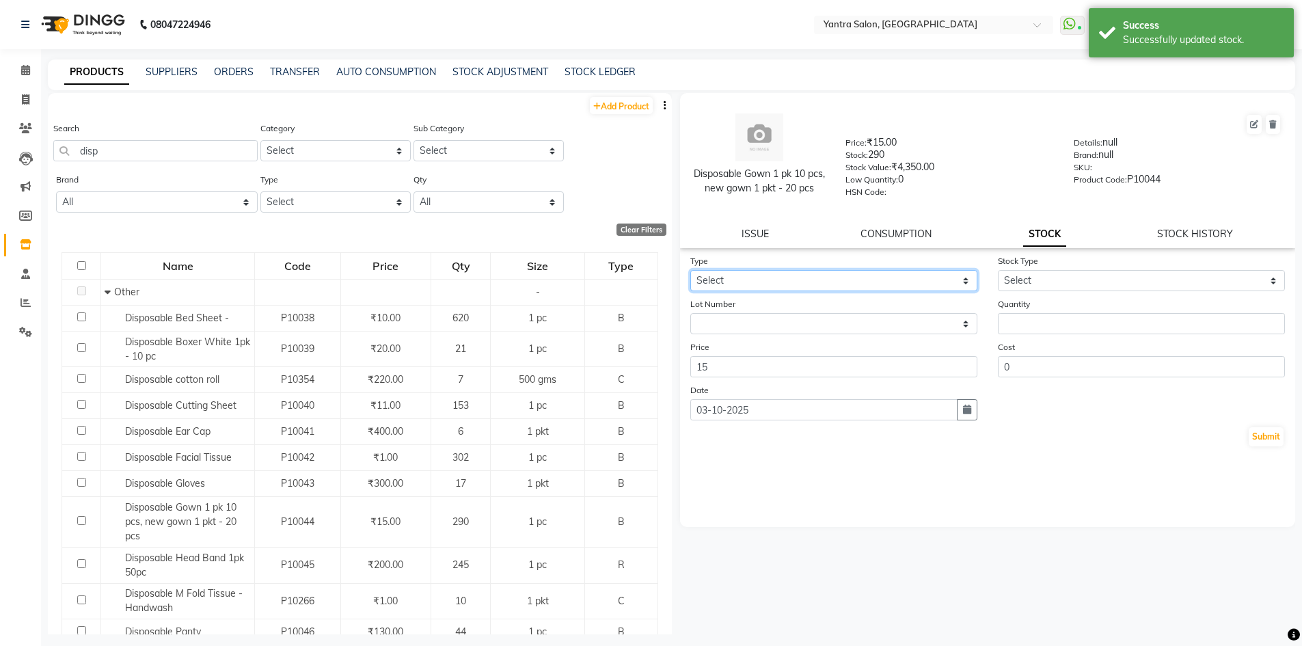
click at [810, 284] on select "Select In Out" at bounding box center [833, 280] width 287 height 21
select select "out"
click at [690, 270] on select "Select In Out" at bounding box center [833, 280] width 287 height 21
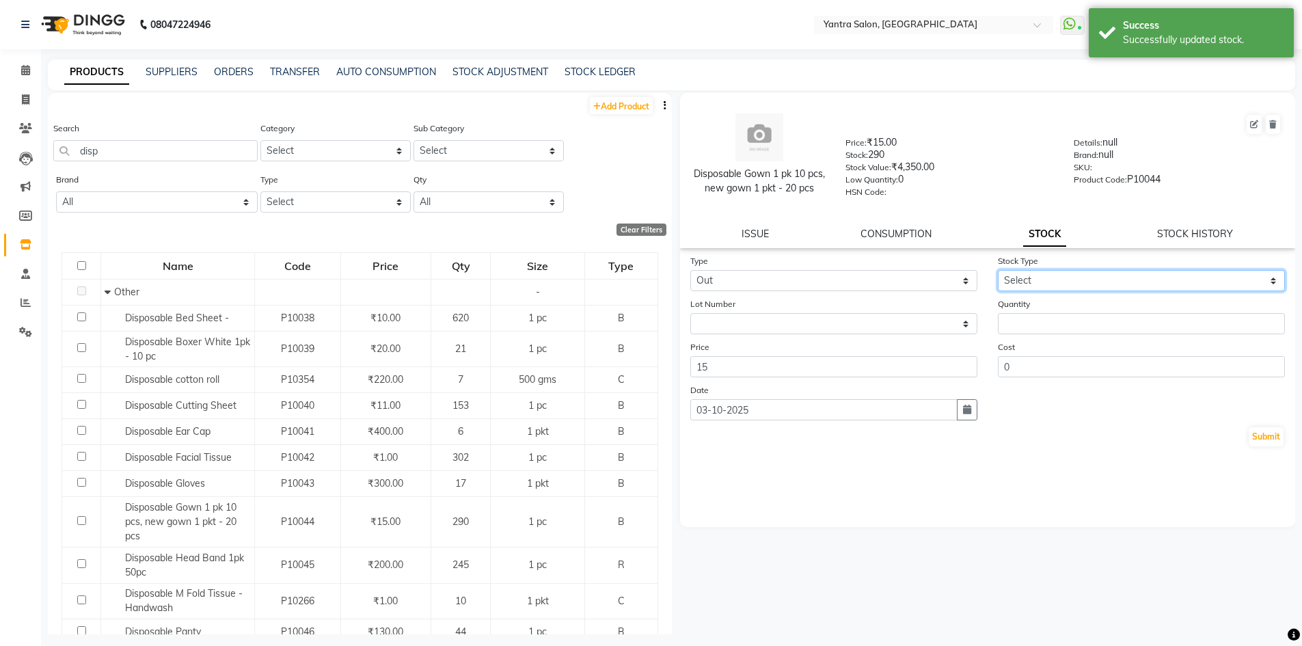
click at [1052, 285] on select "Select Internal Use Damaged Expired Adjustment Return Other" at bounding box center [1141, 280] width 287 height 21
select select "internal use"
click at [998, 270] on select "Select Internal Use Damaged Expired Adjustment Return Other" at bounding box center [1141, 280] width 287 height 21
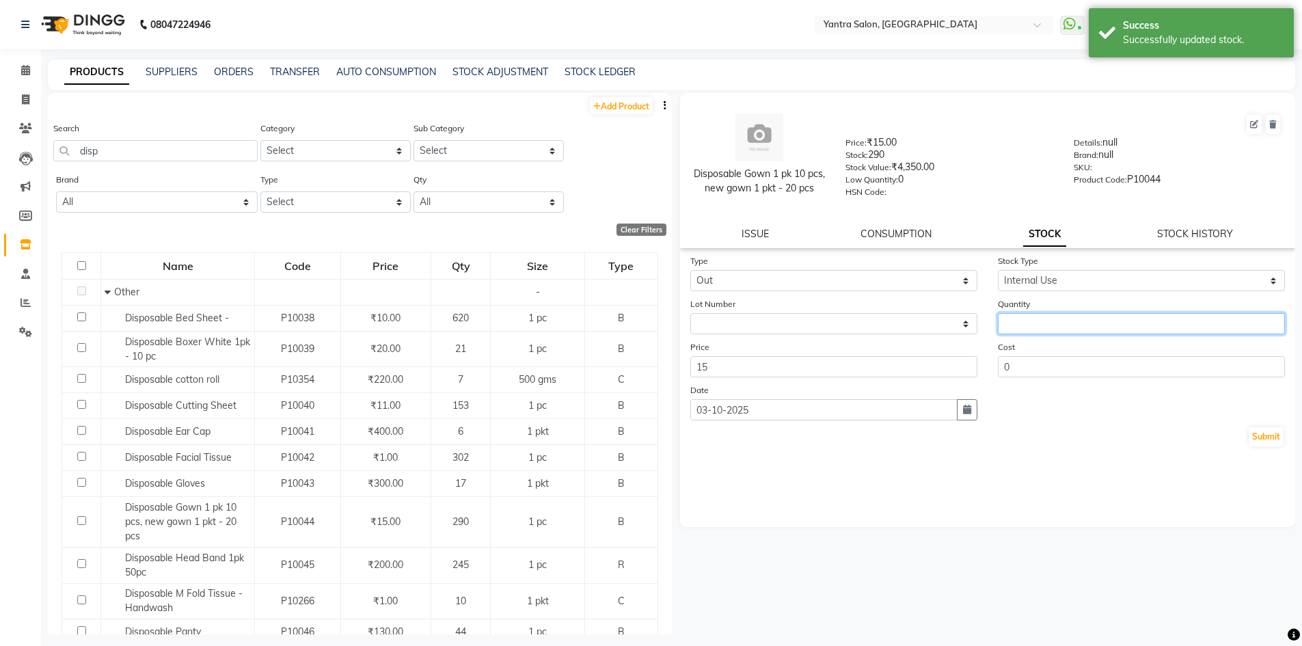
click at [1041, 319] on input "number" at bounding box center [1141, 323] width 287 height 21
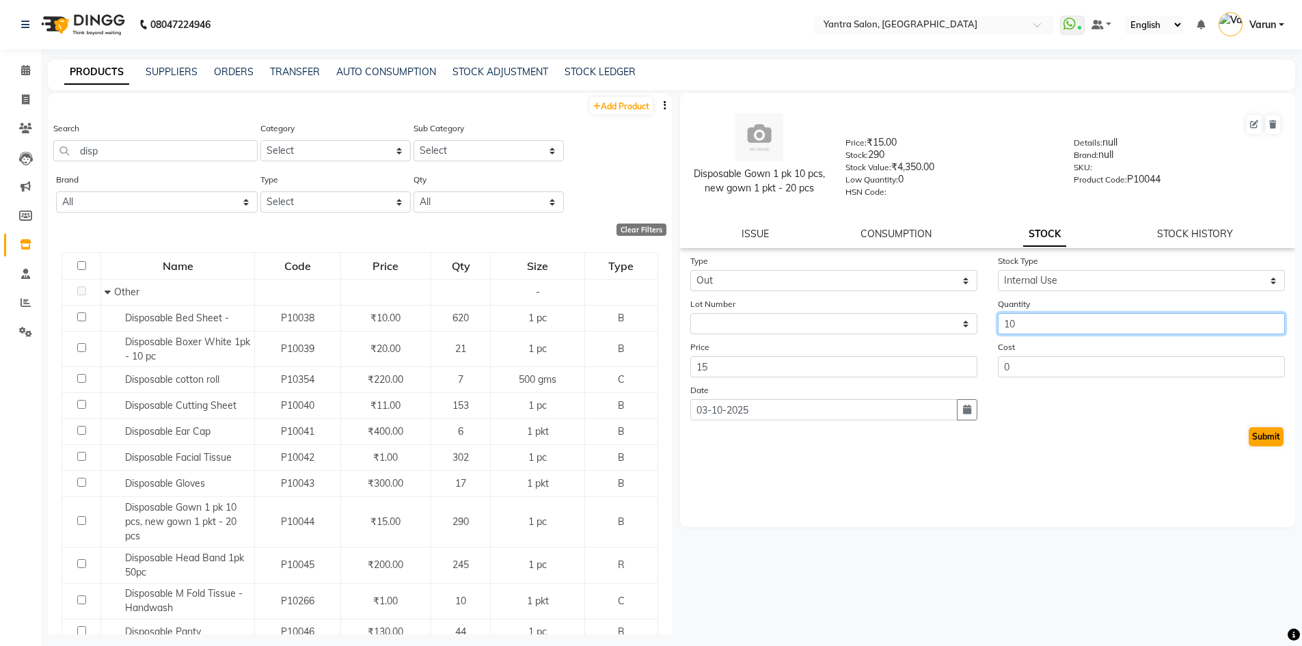
type input "10"
click at [1269, 433] on button "Submit" at bounding box center [1265, 436] width 35 height 19
select select
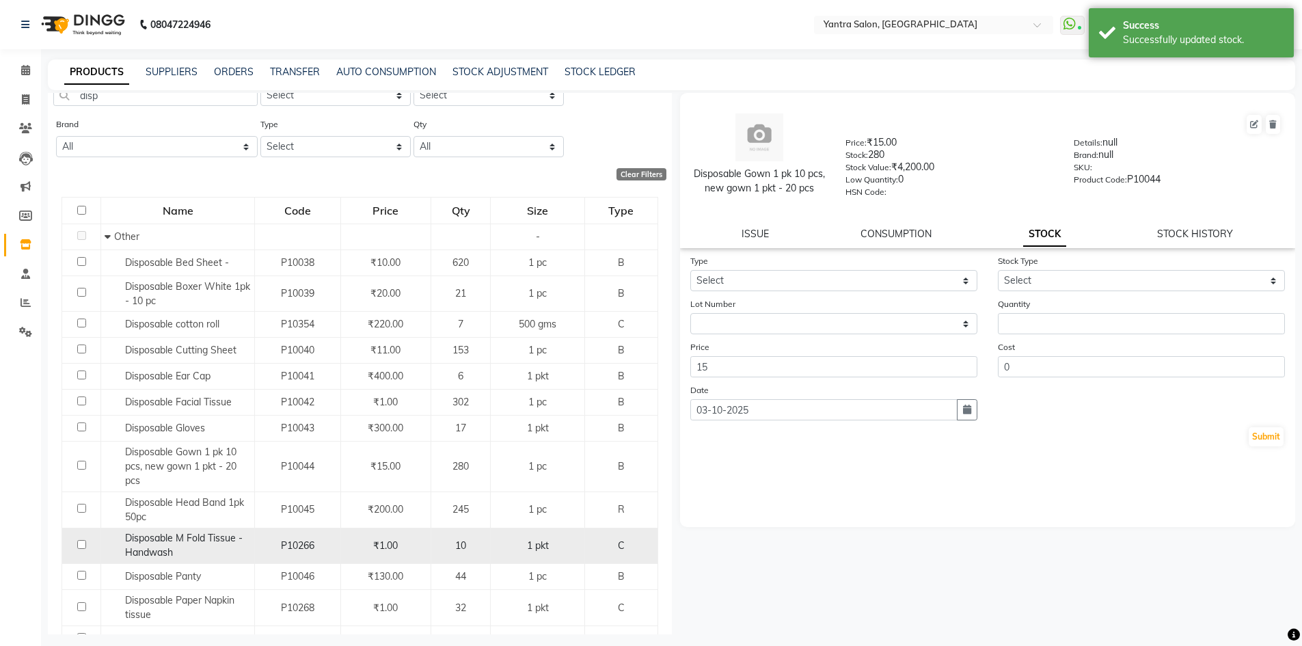
scroll to position [137, 0]
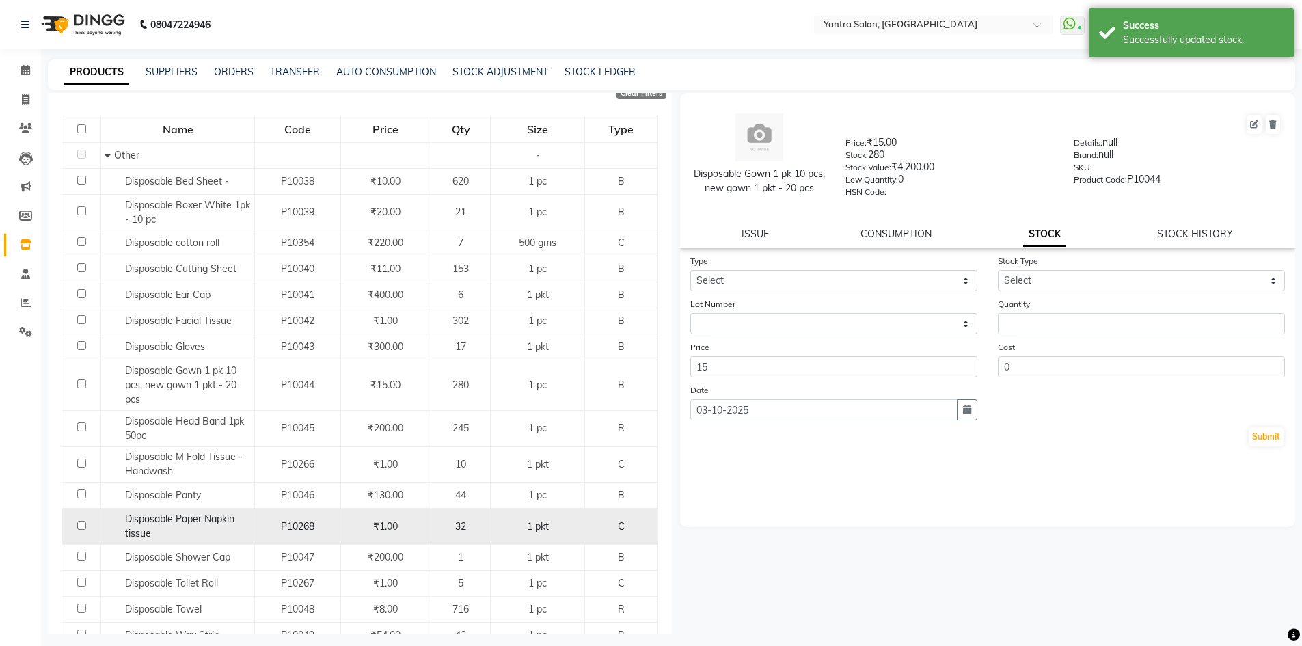
click at [232, 519] on span "Disposable Paper Napkin tissue" at bounding box center [179, 526] width 109 height 27
select select
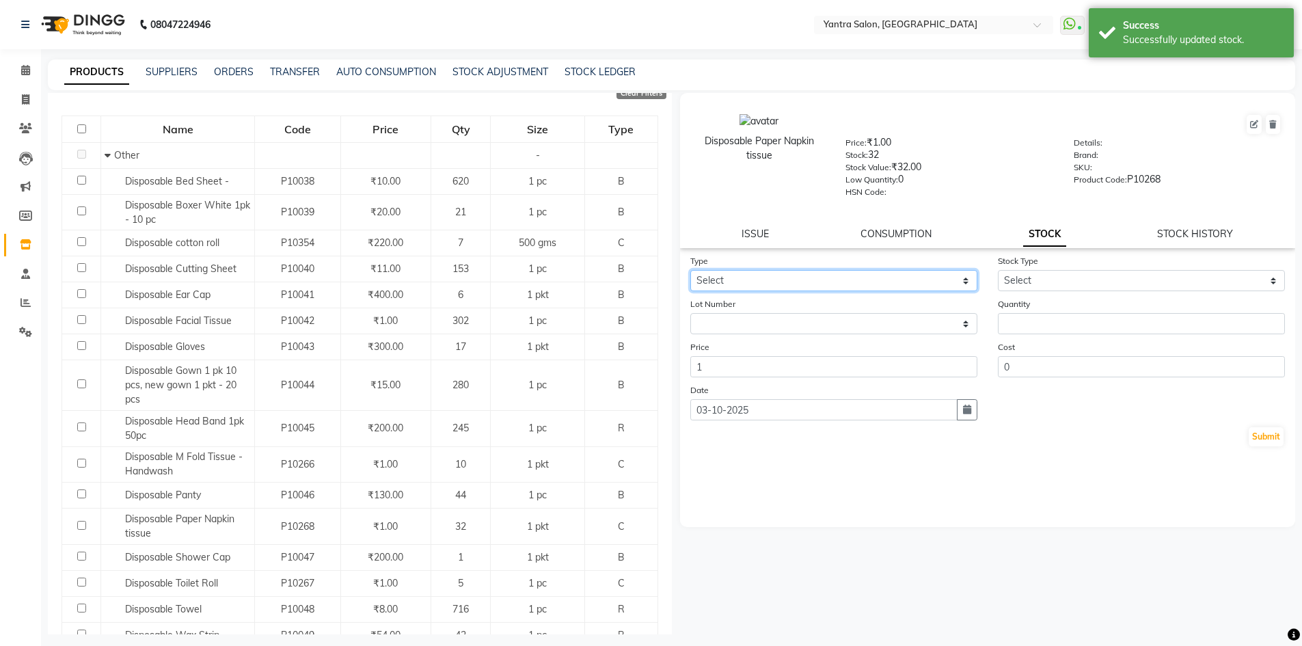
click at [751, 285] on select "Select In Out" at bounding box center [833, 280] width 287 height 21
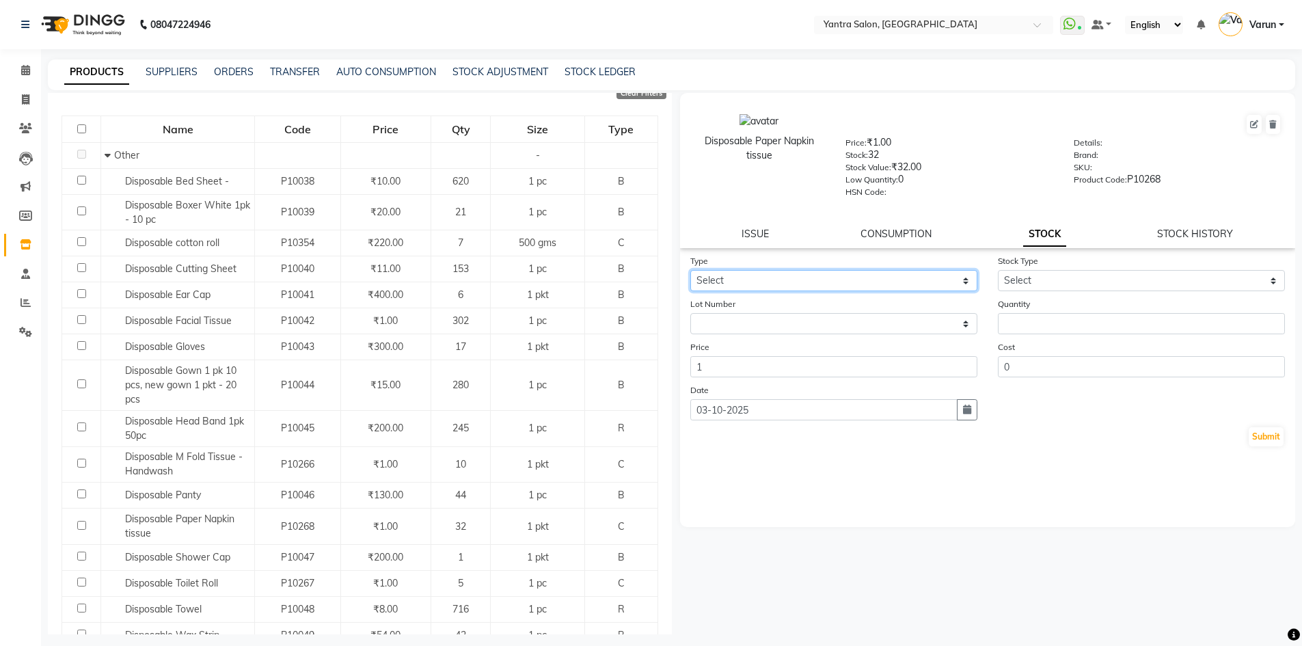
select select "out"
click at [690, 270] on select "Select In Out" at bounding box center [833, 280] width 287 height 21
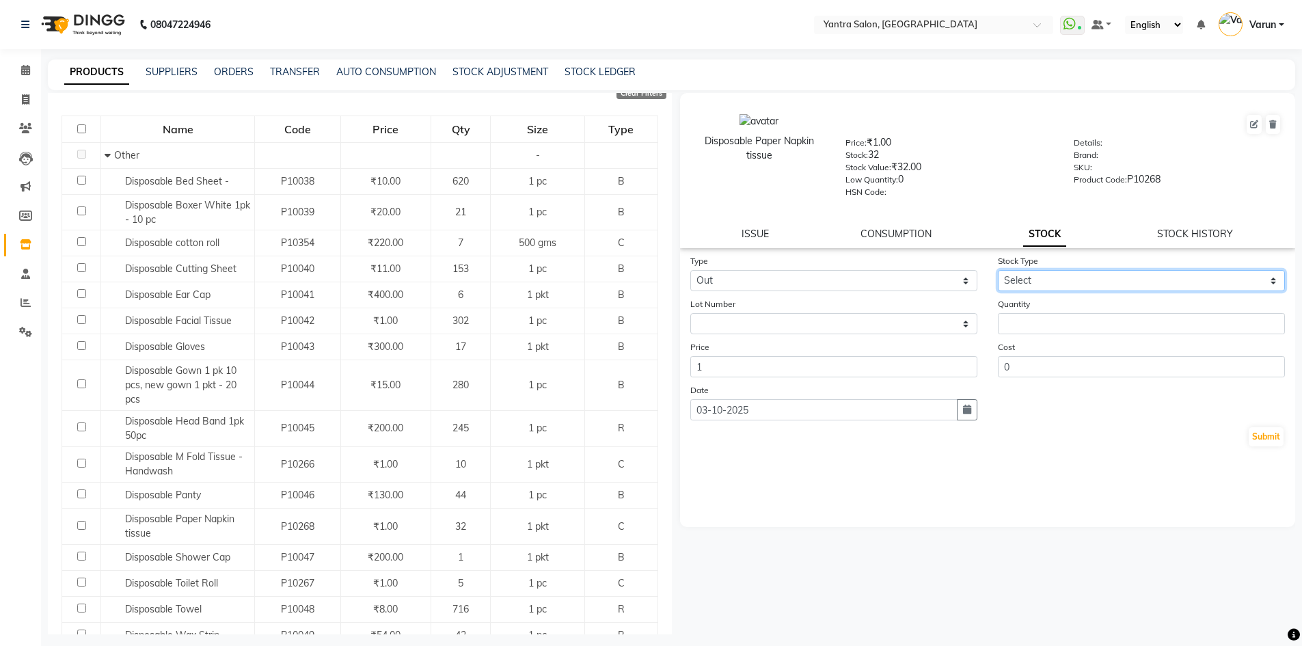
click at [1051, 275] on select "Select Internal Use Damaged Expired Adjustment Return Other" at bounding box center [1141, 280] width 287 height 21
select select "internal use"
click at [998, 270] on select "Select Internal Use Damaged Expired Adjustment Return Other" at bounding box center [1141, 280] width 287 height 21
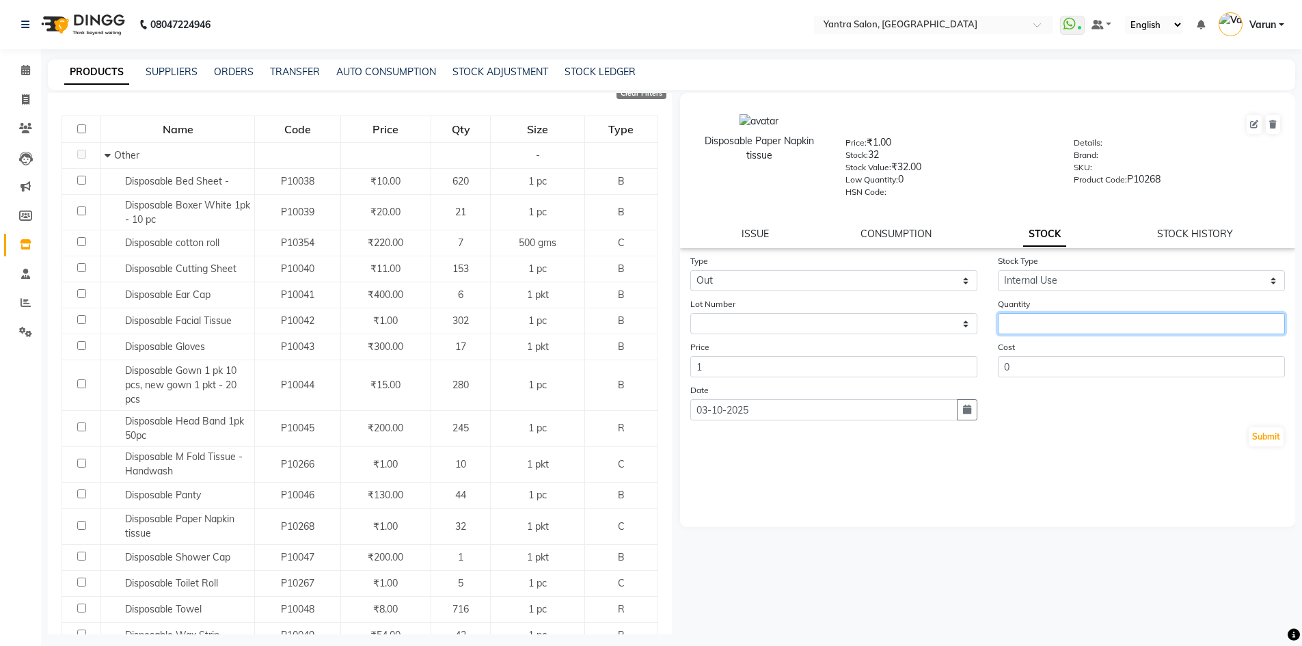
click at [1039, 328] on input "number" at bounding box center [1141, 323] width 287 height 21
type input "1"
click at [1270, 429] on button "Submit" at bounding box center [1265, 436] width 35 height 19
select select
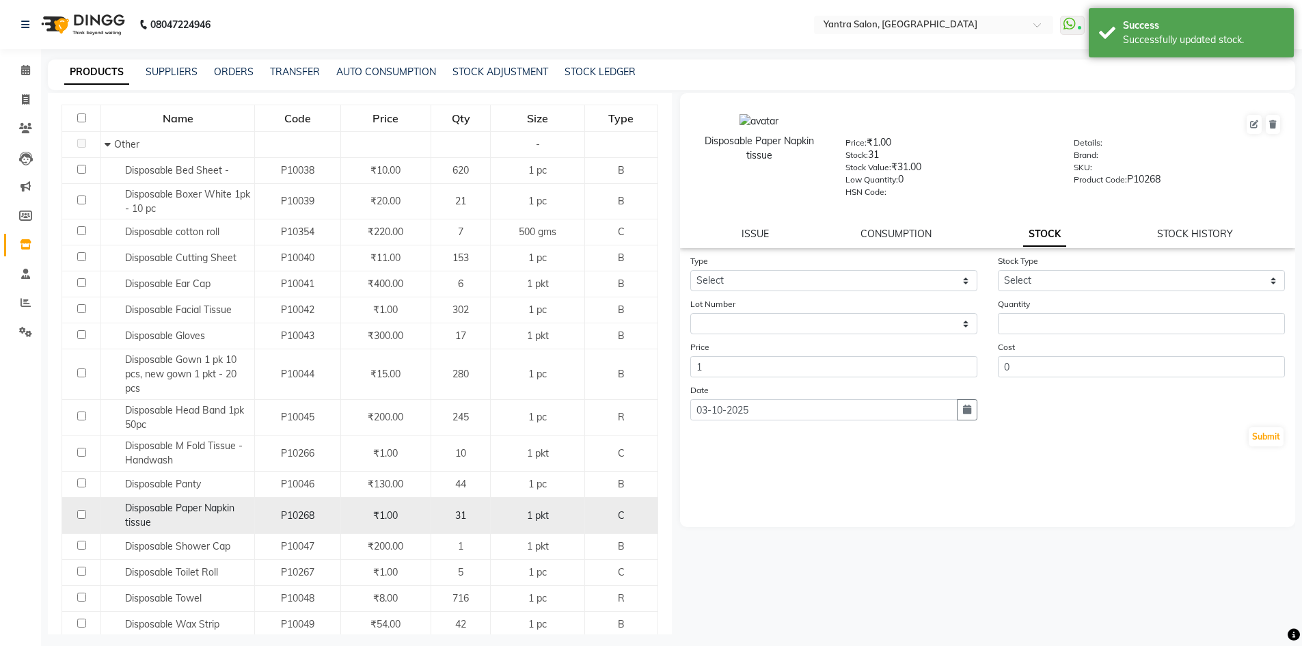
scroll to position [124, 0]
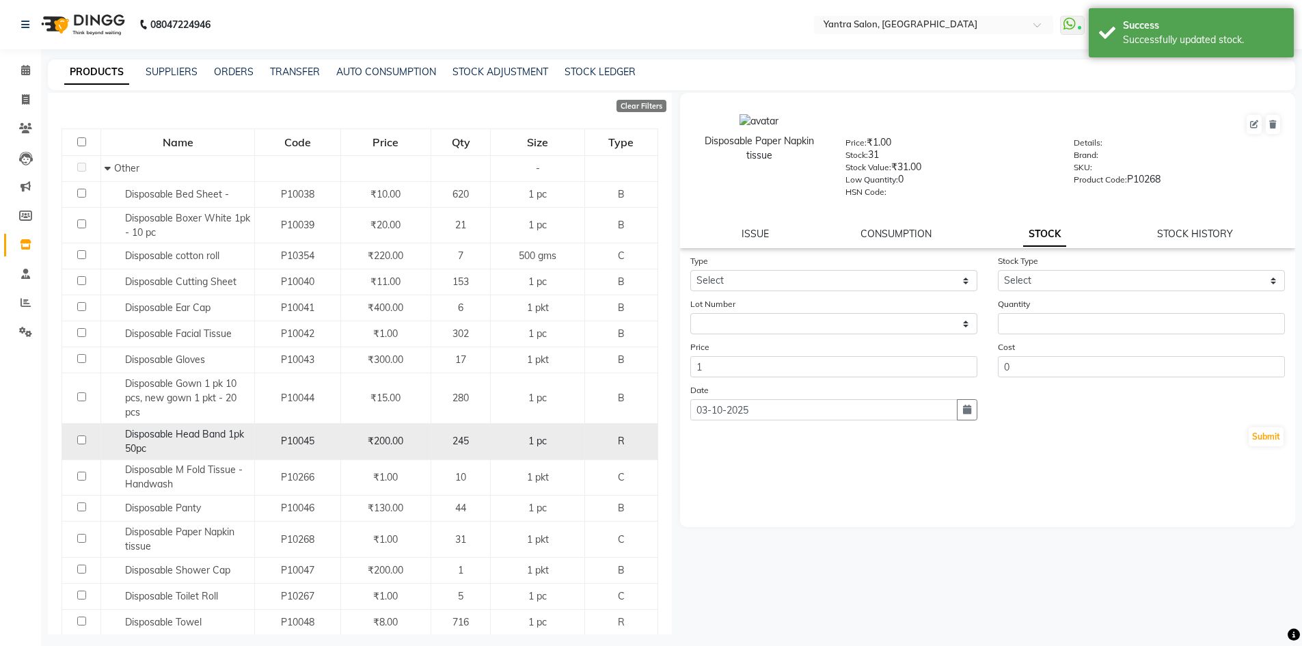
click at [226, 435] on span "Disposable Head Band 1pk 50pc" at bounding box center [184, 441] width 119 height 27
select select
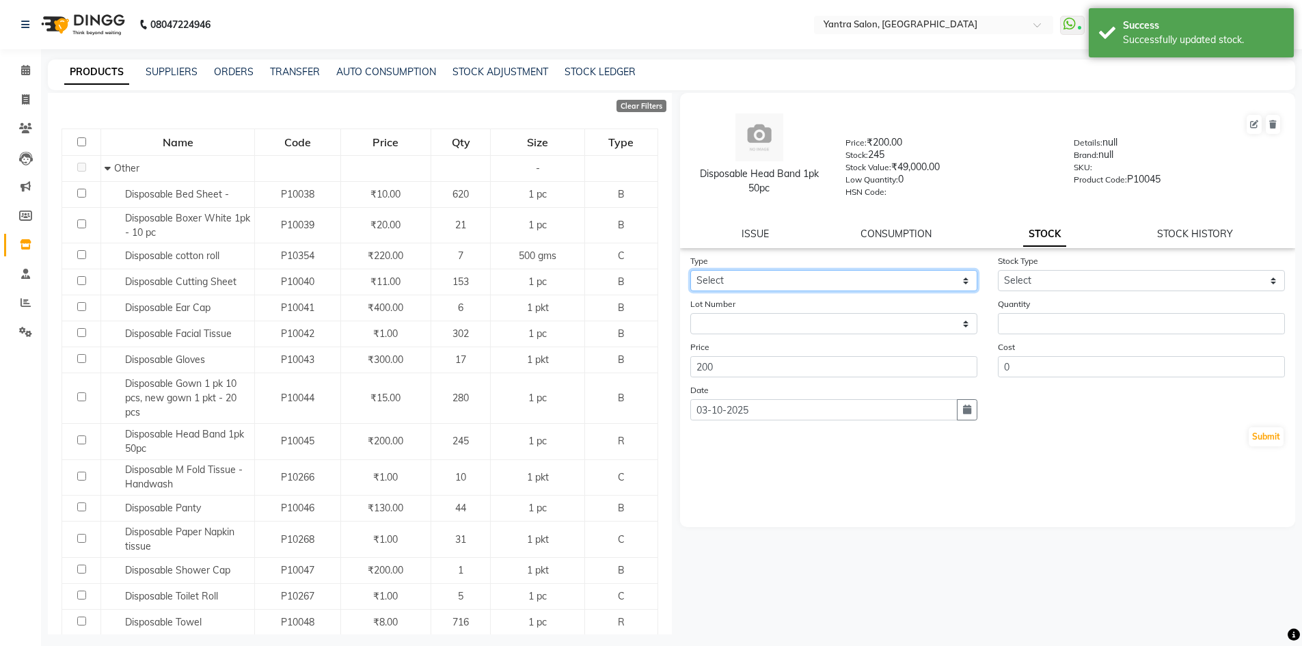
click at [795, 273] on select "Select In Out" at bounding box center [833, 280] width 287 height 21
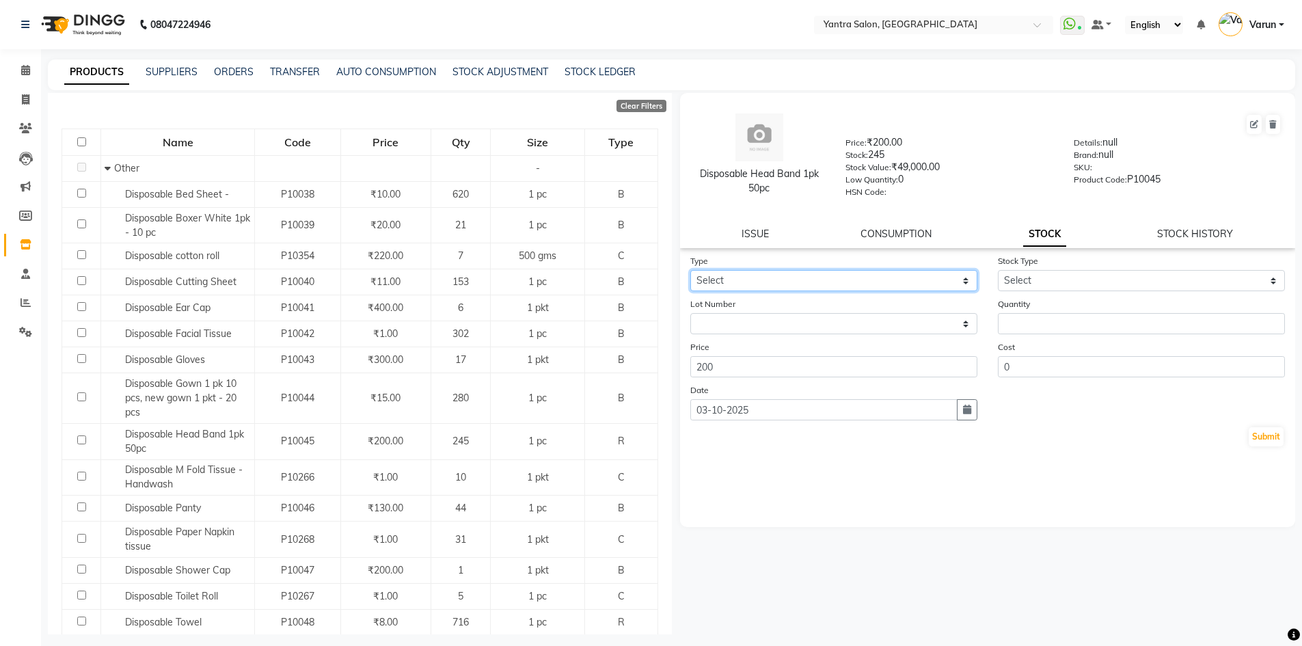
select select "out"
click at [690, 270] on select "Select In Out" at bounding box center [833, 280] width 287 height 21
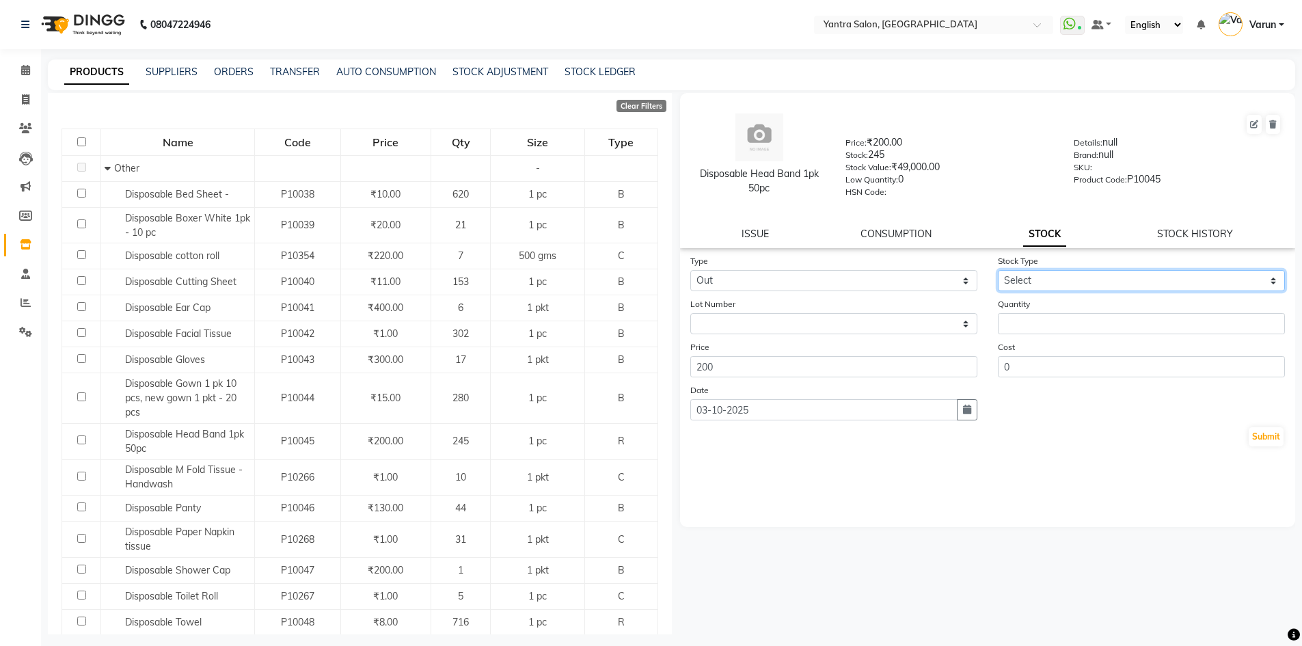
click at [1043, 279] on select "Select Internal Use Damaged Expired Adjustment Return Other" at bounding box center [1141, 280] width 287 height 21
select select "internal use"
click at [998, 270] on select "Select Internal Use Damaged Expired Adjustment Return Other" at bounding box center [1141, 280] width 287 height 21
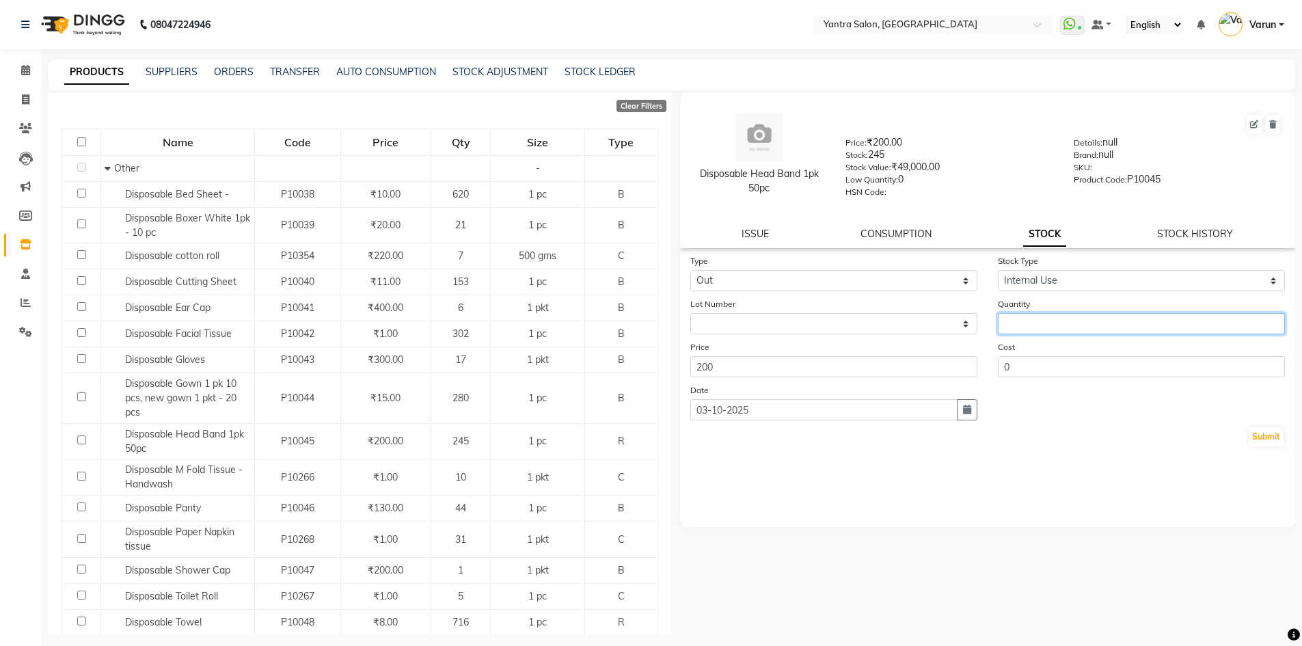
click at [1041, 318] on input "number" at bounding box center [1141, 323] width 287 height 21
type input "10"
click at [1271, 439] on button "Submit" at bounding box center [1265, 436] width 35 height 19
select select
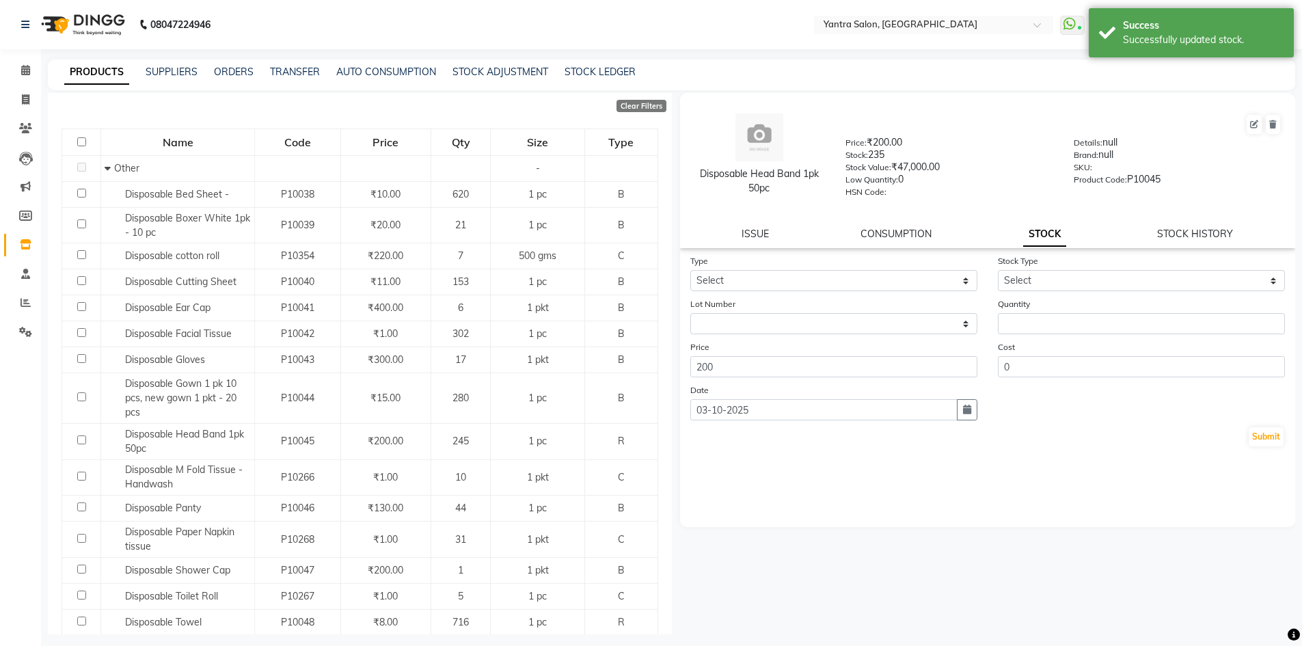
scroll to position [0, 0]
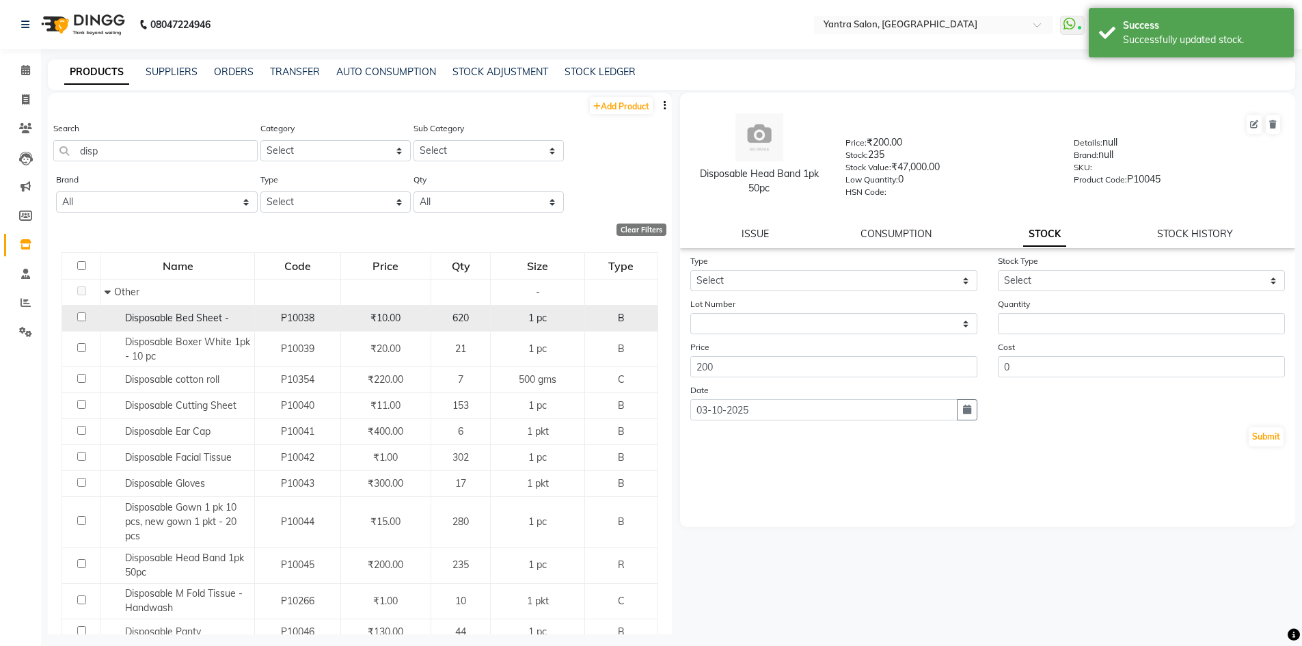
click at [141, 314] on span "Disposable Bed Sheet -" at bounding box center [177, 318] width 104 height 12
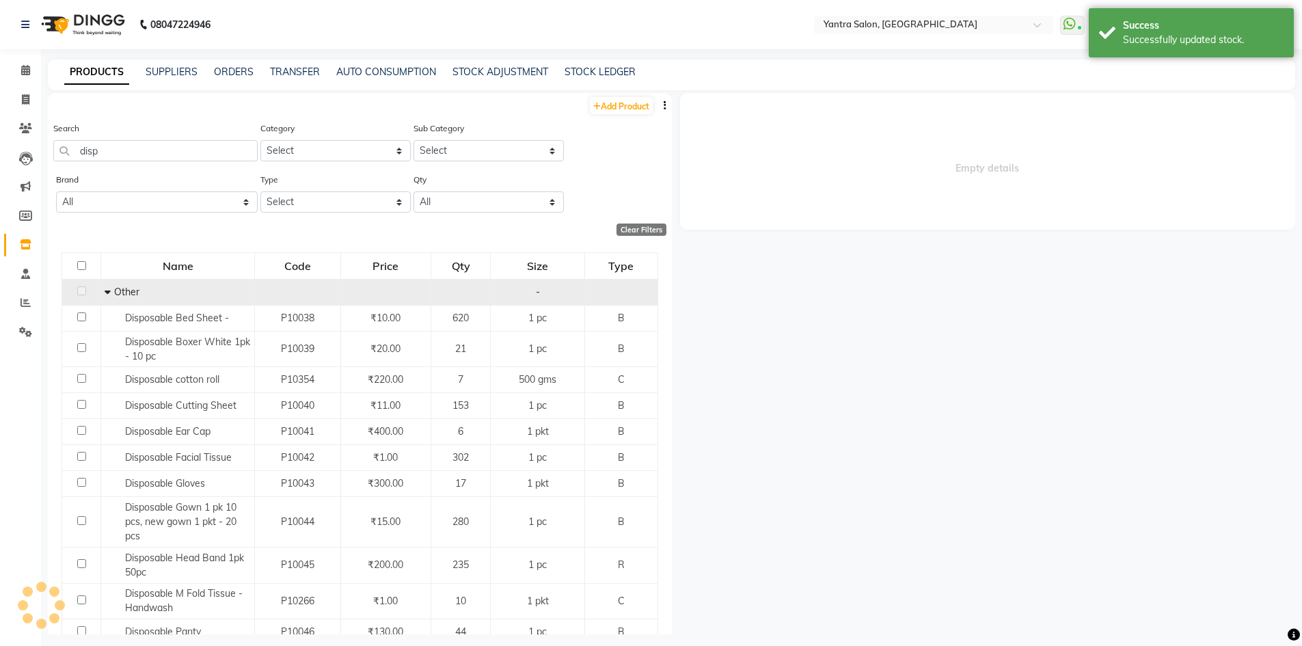
select select
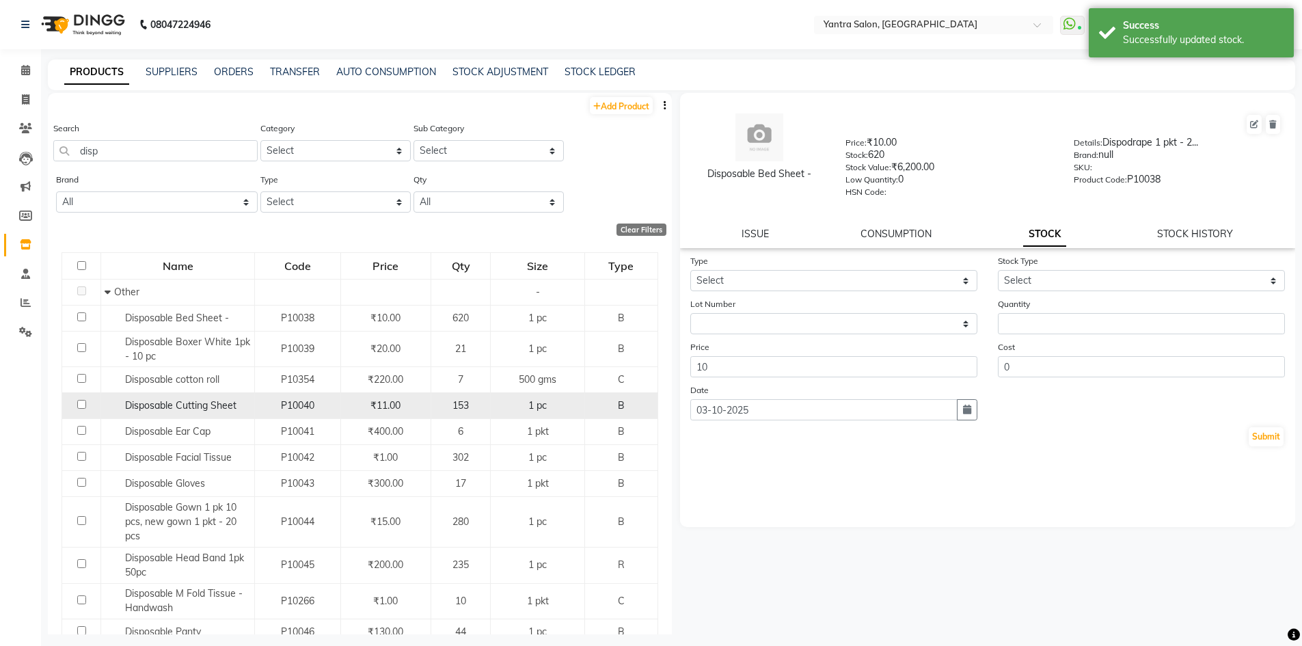
click at [220, 402] on span "Disposable Cutting Sheet" at bounding box center [180, 405] width 111 height 12
select select
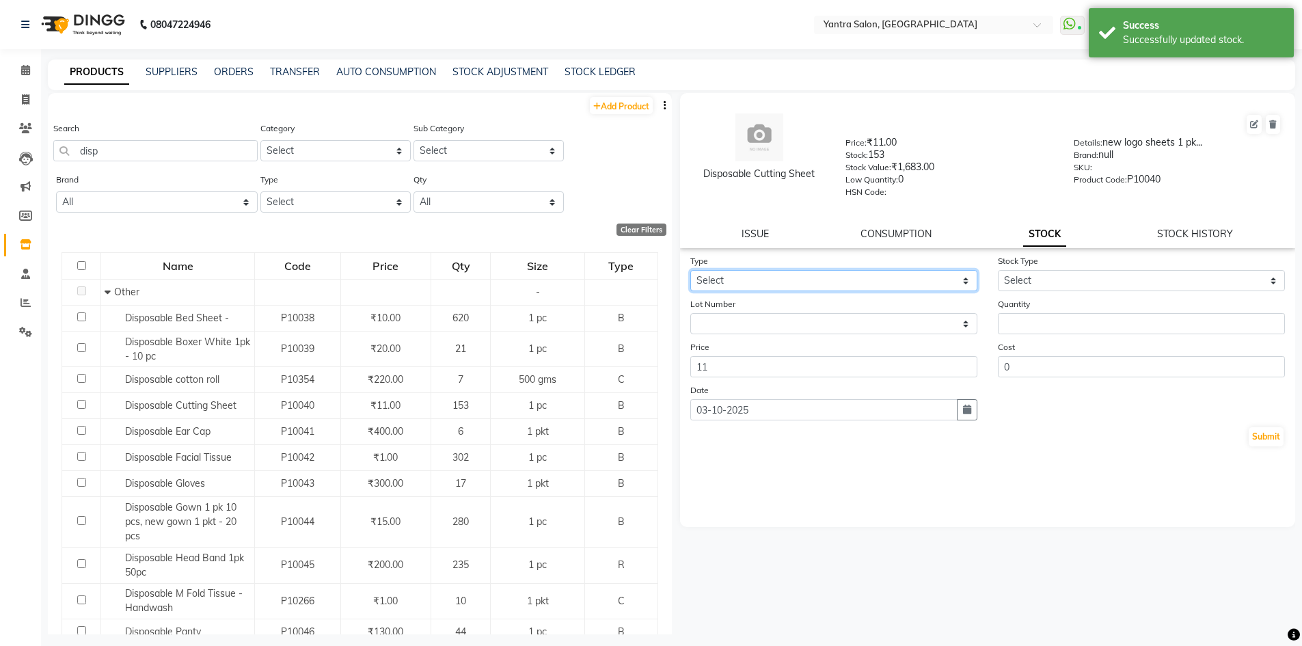
click at [741, 272] on select "Select In Out" at bounding box center [833, 280] width 287 height 21
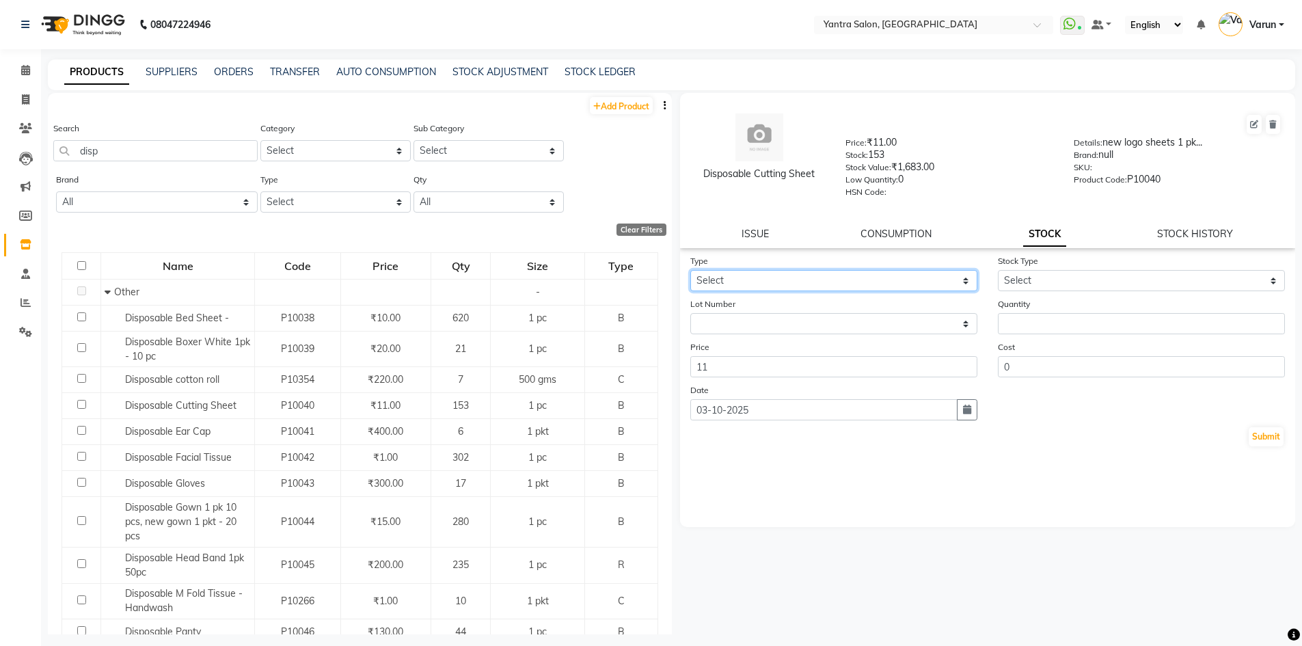
select select "out"
click at [690, 270] on select "Select In Out" at bounding box center [833, 280] width 287 height 21
click at [1038, 268] on div "Stock Type Select Internal Use Damaged Expired Adjustment Return Other" at bounding box center [1141, 273] width 308 height 38
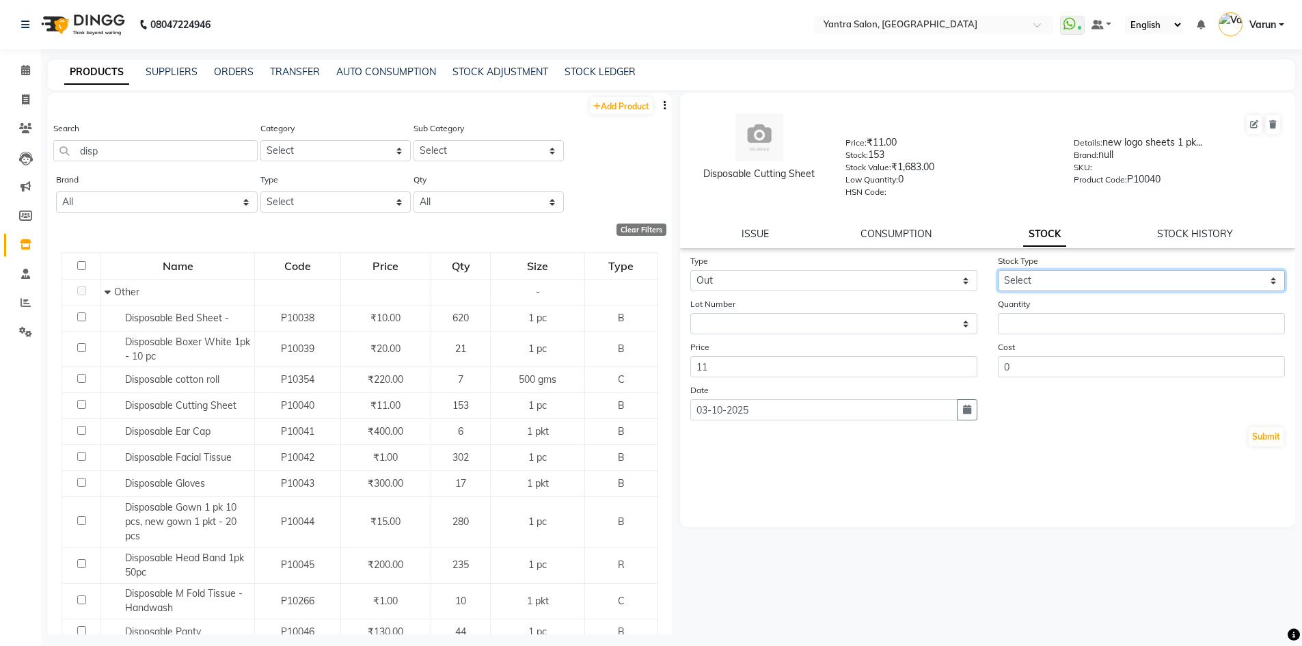
click at [1040, 279] on select "Select Internal Use Damaged Expired Adjustment Return Other" at bounding box center [1141, 280] width 287 height 21
select select "internal use"
click at [998, 270] on select "Select Internal Use Damaged Expired Adjustment Return Other" at bounding box center [1141, 280] width 287 height 21
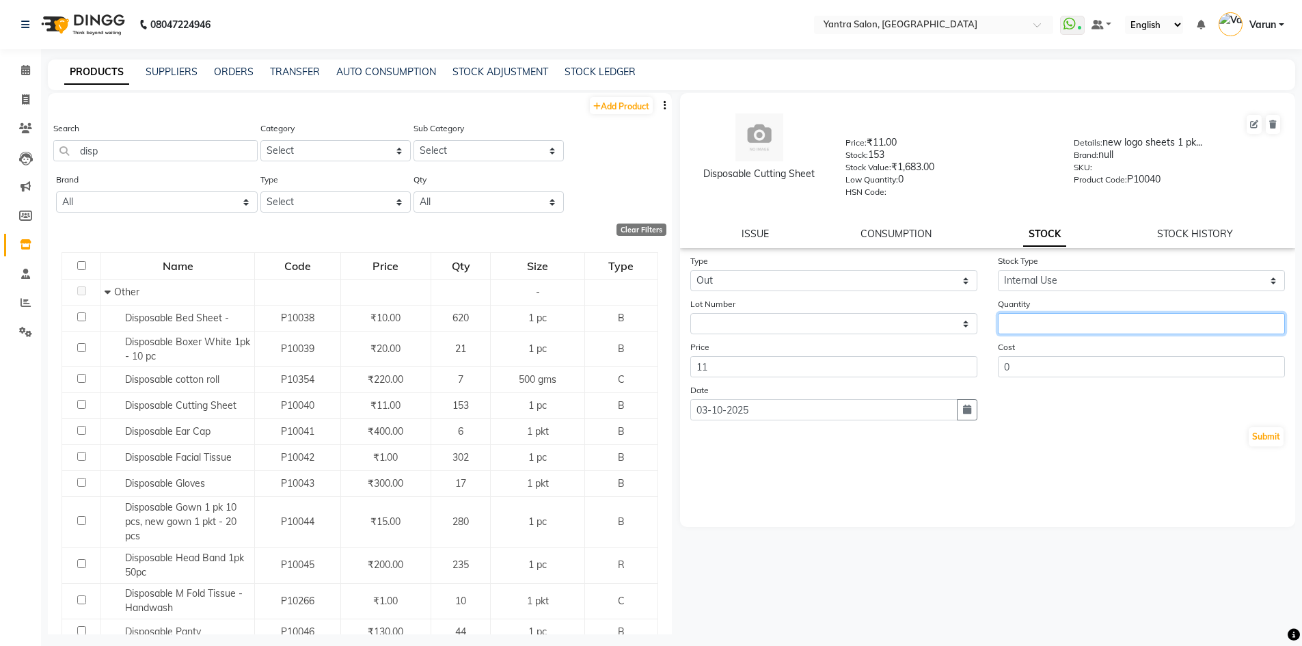
click at [1037, 320] on input "number" at bounding box center [1141, 323] width 287 height 21
type input "10"
click at [1270, 435] on button "Submit" at bounding box center [1265, 436] width 35 height 19
select select
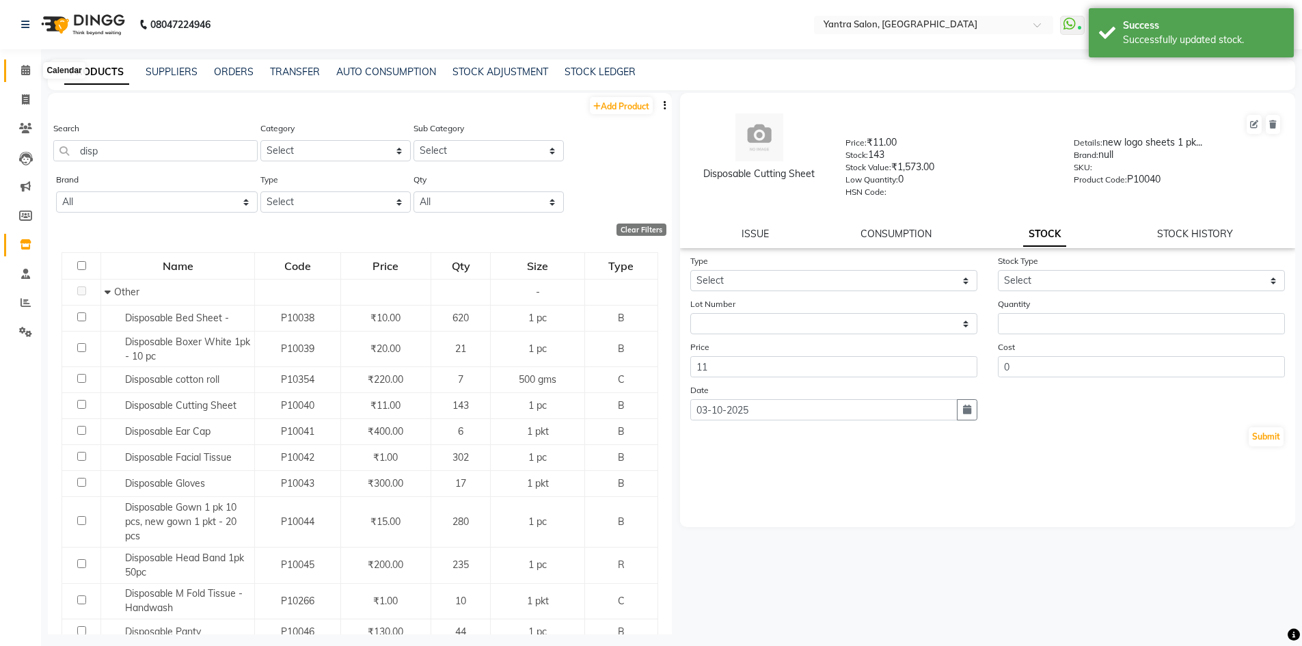
click at [27, 67] on icon at bounding box center [25, 70] width 9 height 10
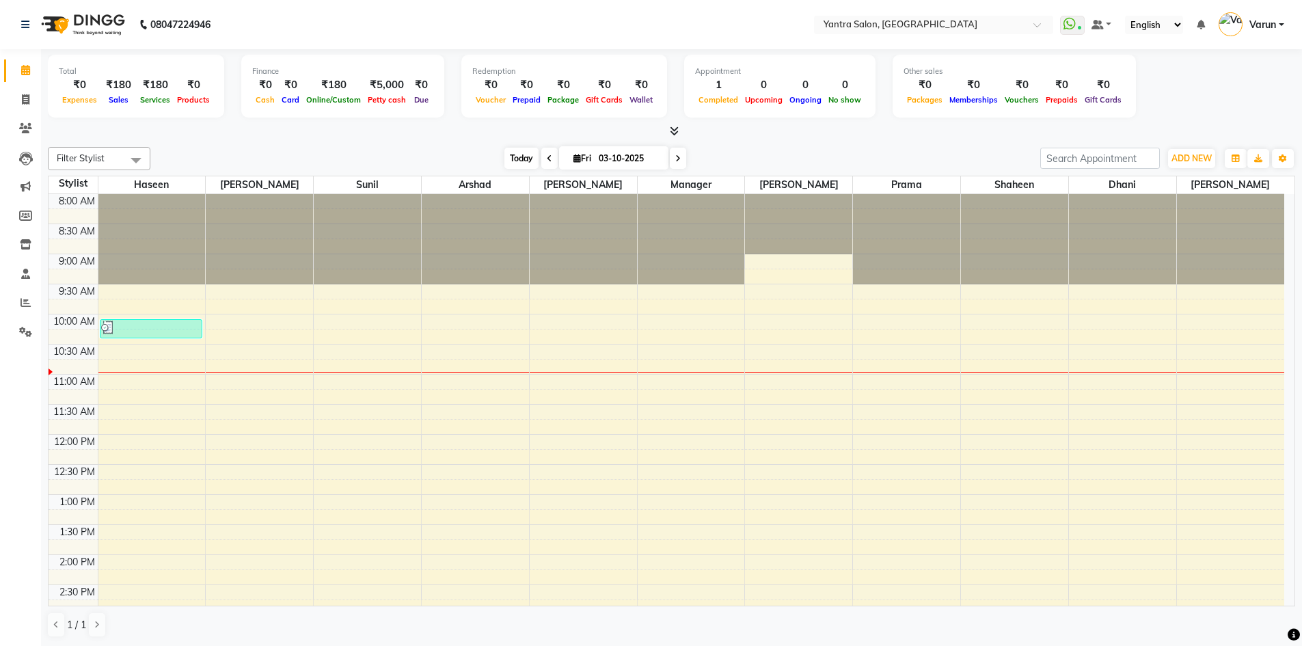
click at [526, 159] on span "Today" at bounding box center [521, 158] width 34 height 21
click at [677, 155] on icon at bounding box center [677, 158] width 5 height 8
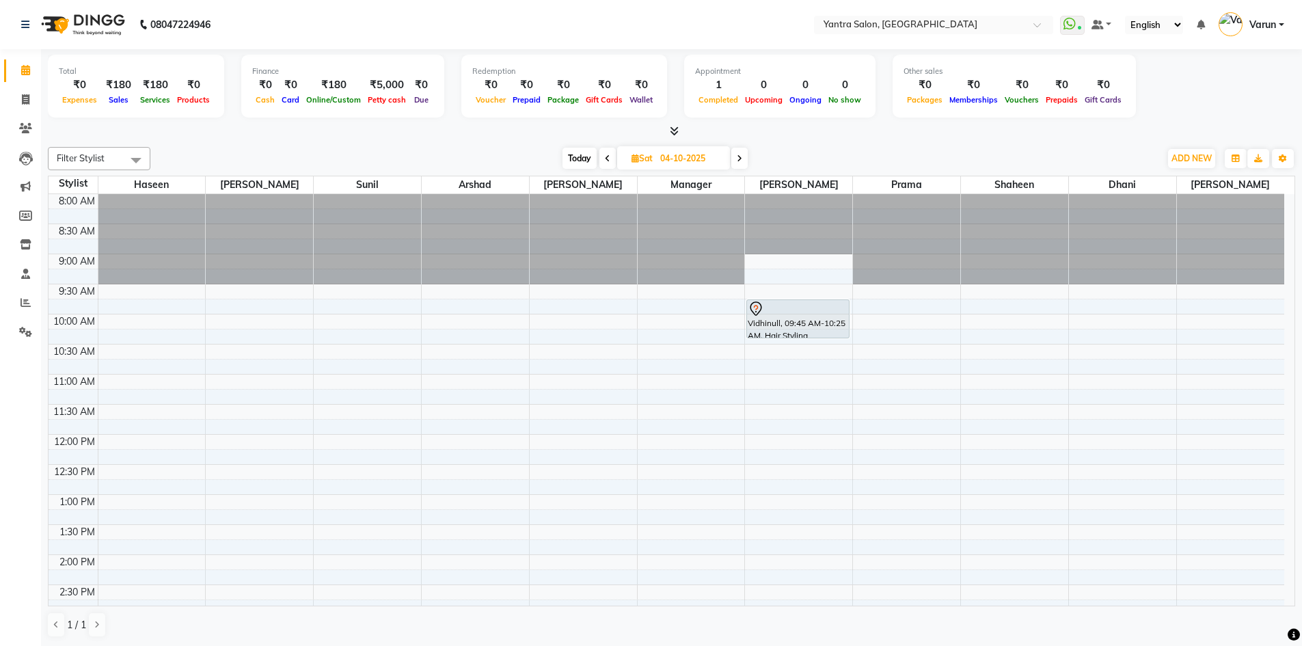
click at [583, 156] on span "Today" at bounding box center [579, 158] width 34 height 21
type input "03-10-2025"
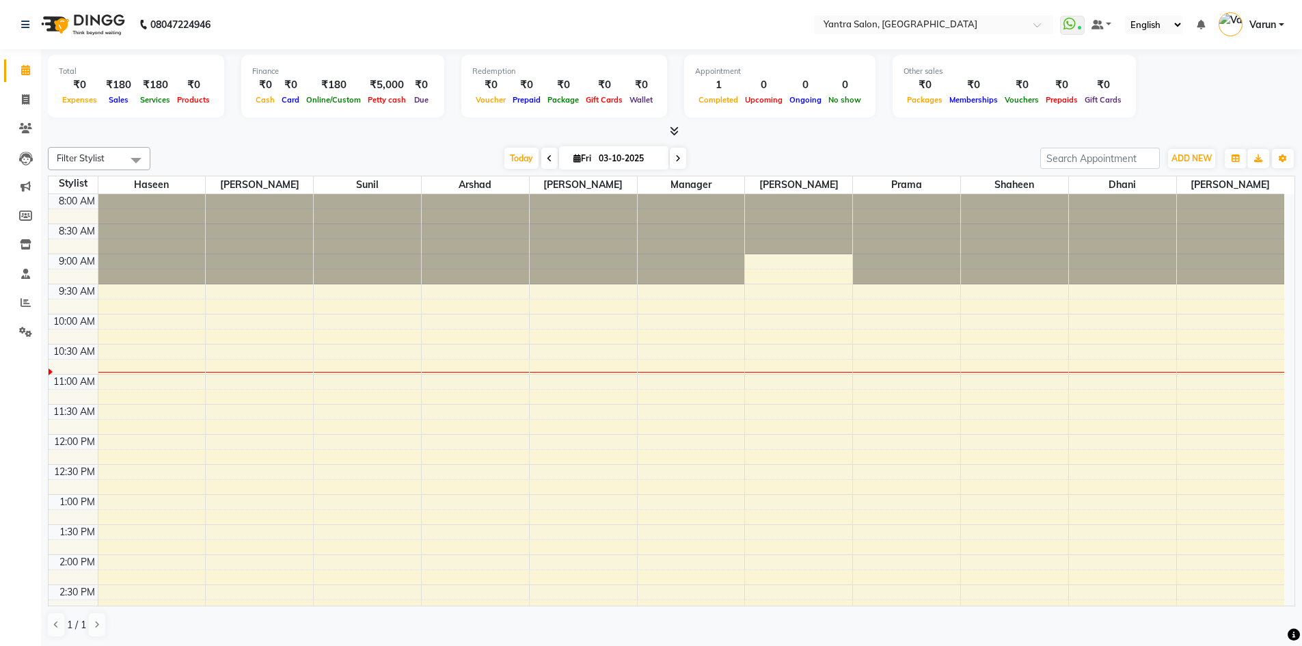
scroll to position [121, 0]
